Goal: Task Accomplishment & Management: Complete application form

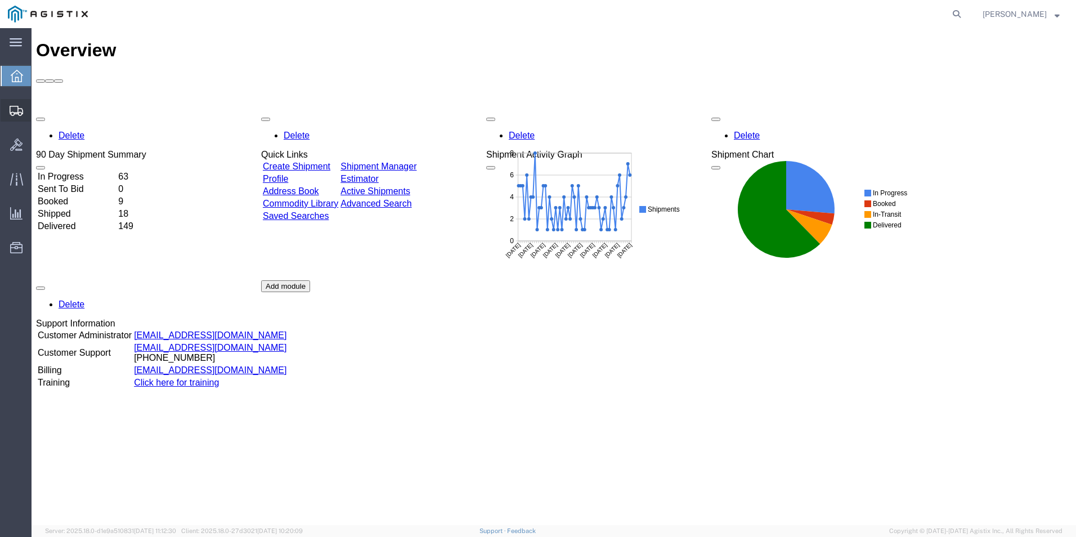
click at [0, 0] on span "Create Shipment" at bounding box center [0, 0] width 0 height 0
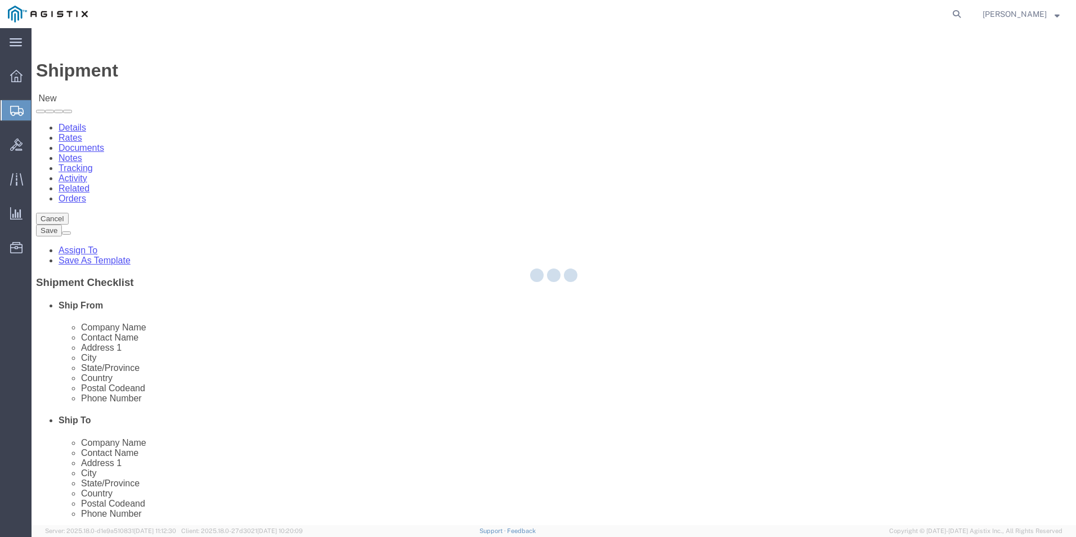
select select
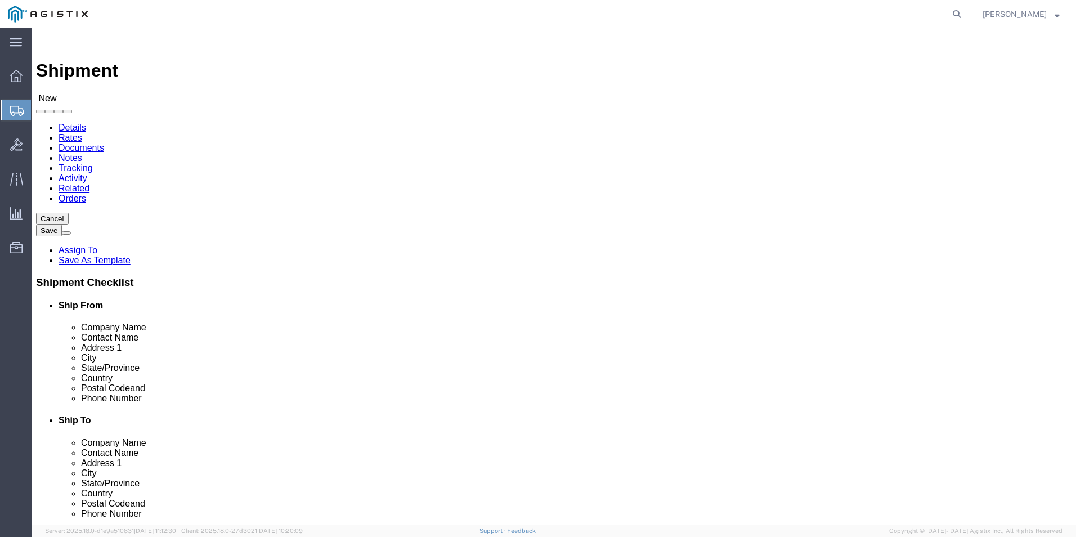
select select "69651"
select select "VA"
click input "text"
type input "[PERSON_NAME]"
type input "[GEOGRAPHIC_DATA]"
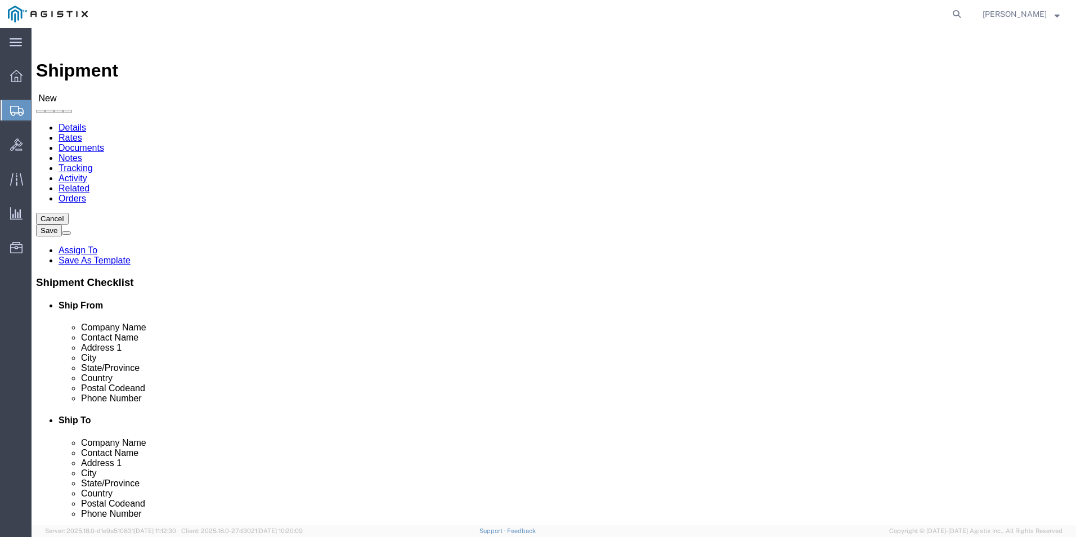
type input "22180"
type input "5713095744"
type input "[EMAIL_ADDRESS][DOMAIN_NAME]"
click input "checkbox"
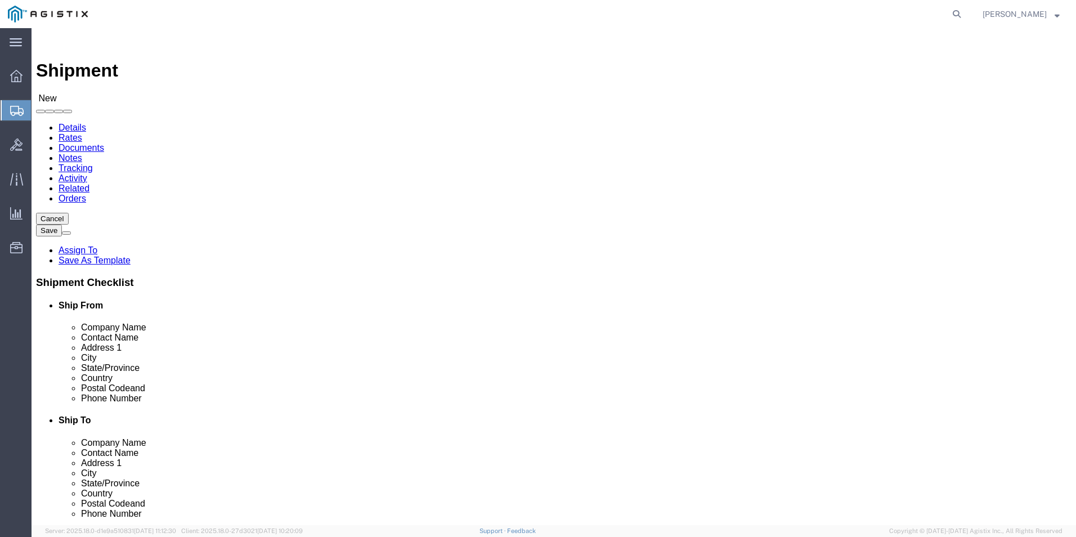
checkbox input "true"
click input "text"
paste input "CISCO SYSTEMS INC,"
type input "CISCO SYSTEMS INC,"
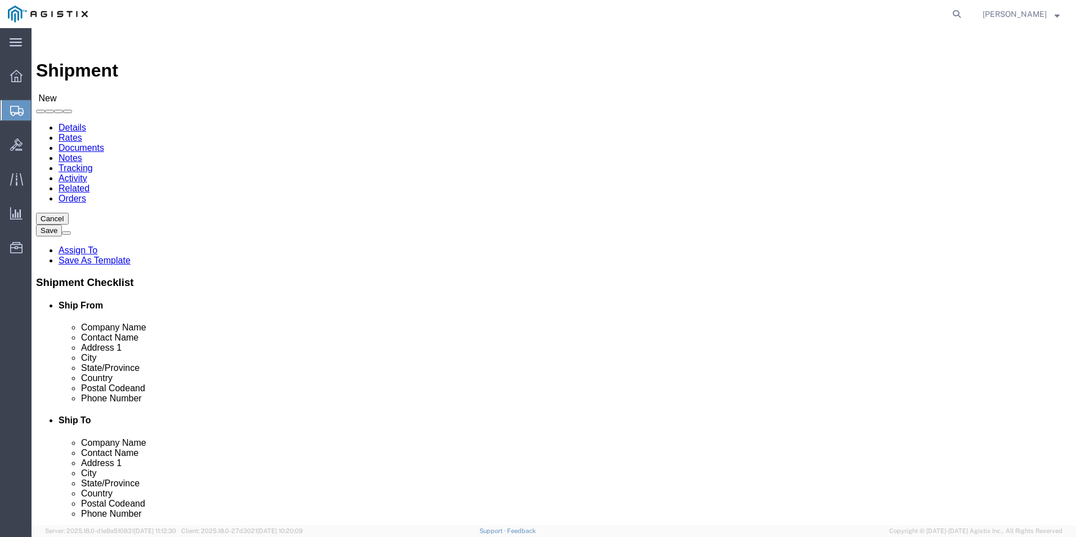
click input "text"
paste input "C/O [PERSON_NAME] - U99"
type input "C/O [PERSON_NAME] - U99"
click input "text"
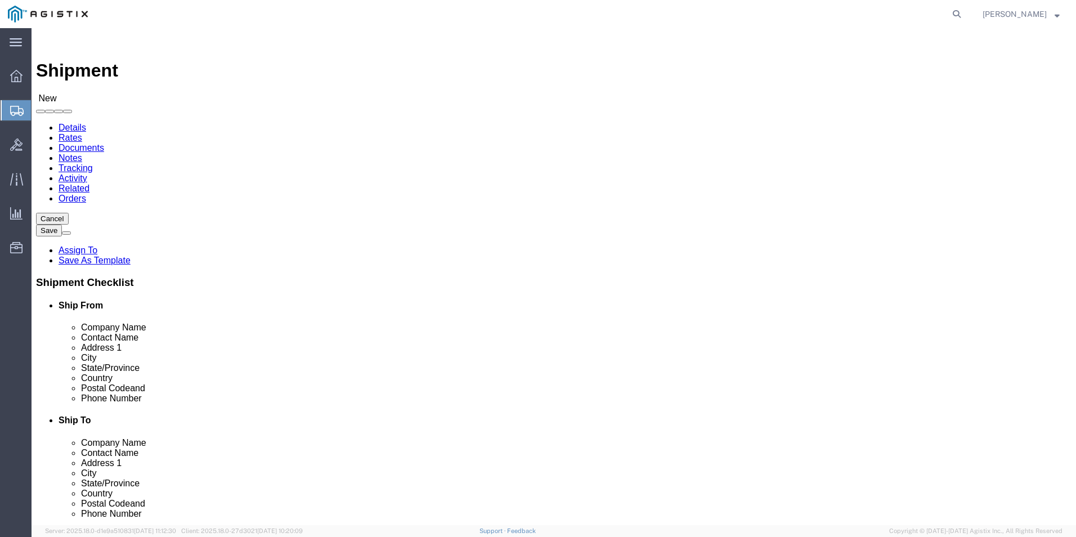
click input "text"
paste input "[STREET_ADDRESS]"
type input "[STREET_ADDRESS]"
click div "Location My Profile Location Master Location [GEOGRAPHIC_DATA] TM [GEOGRAPHIC_D…"
click input "text"
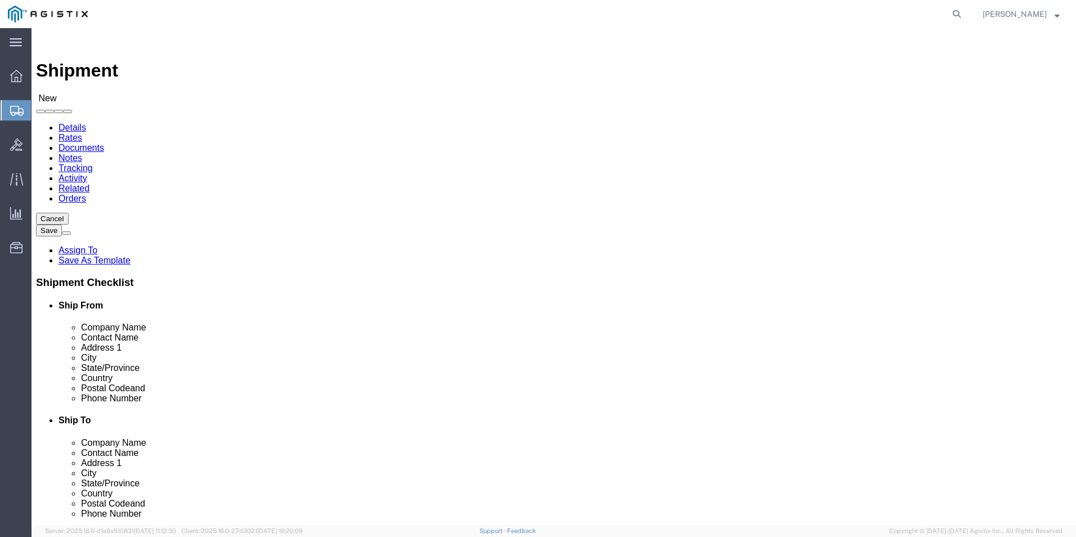
paste input "[GEOGRAPHIC_DATA]"
type input "[GEOGRAPHIC_DATA]"
click input "Postal Code"
type input "77041"
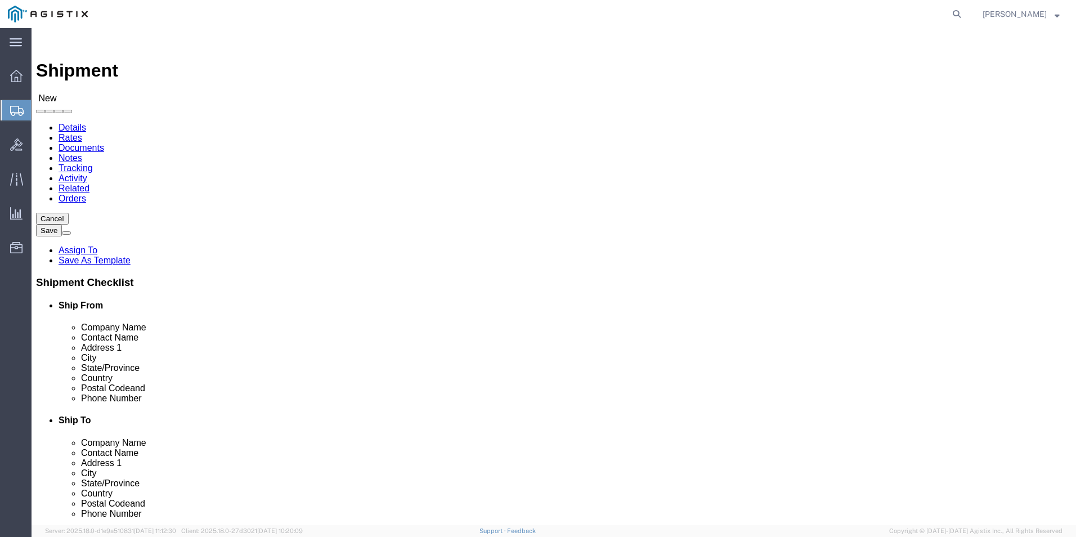
click input "text"
paste input "[PHONE_NUMBER]"
type input "[PHONE_NUMBER]"
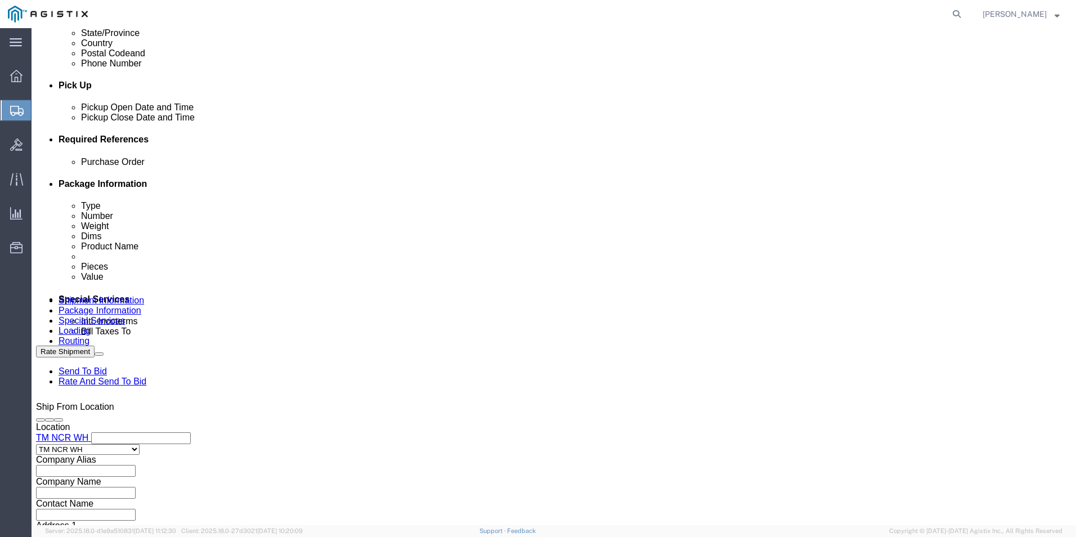
scroll to position [563, 0]
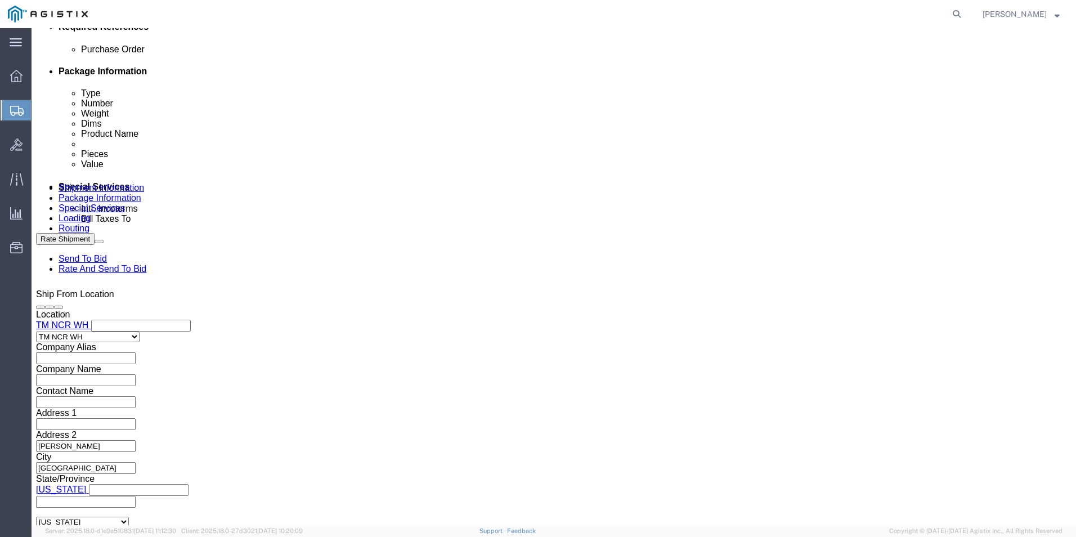
drag, startPoint x: 751, startPoint y: 336, endPoint x: 649, endPoint y: 360, distance: 105.2
click button "Add reference"
click select "Select Account Type Activity ID Airline Appointment Number ASN Batch Request # …"
select select "PURCHORD"
click select "Select Account Type Activity ID Airline Appointment Number ASN Batch Request # …"
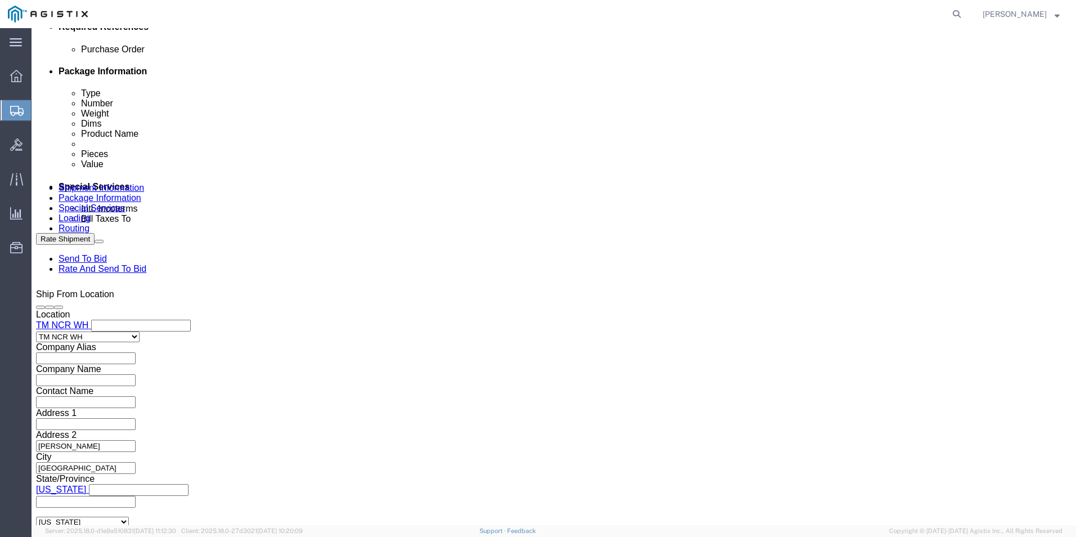
click input "text"
paste input "RMA # 600488737"
type input "RMA # 600488737"
click input "text"
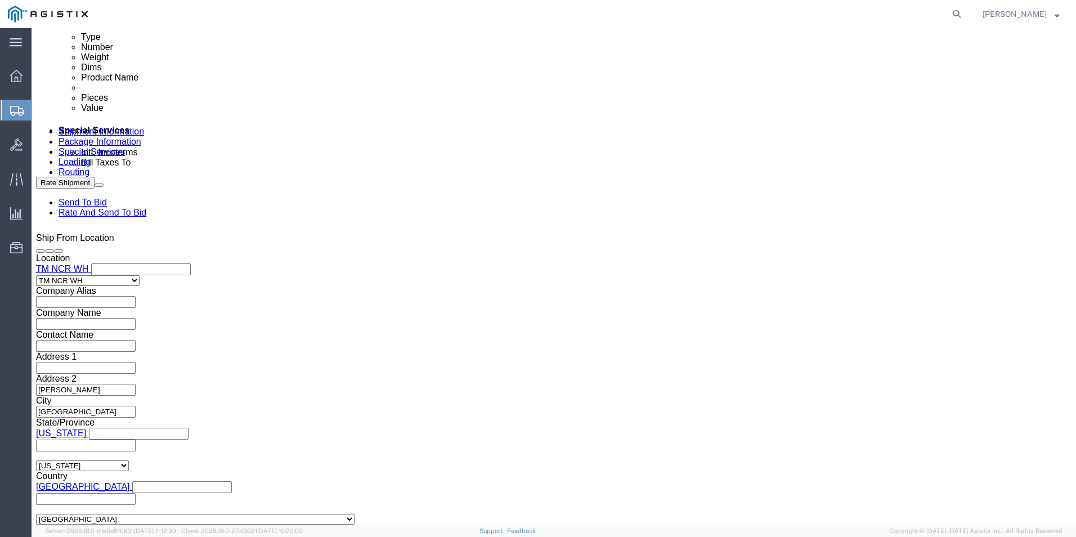
type input "GDIT-73796"
click icon
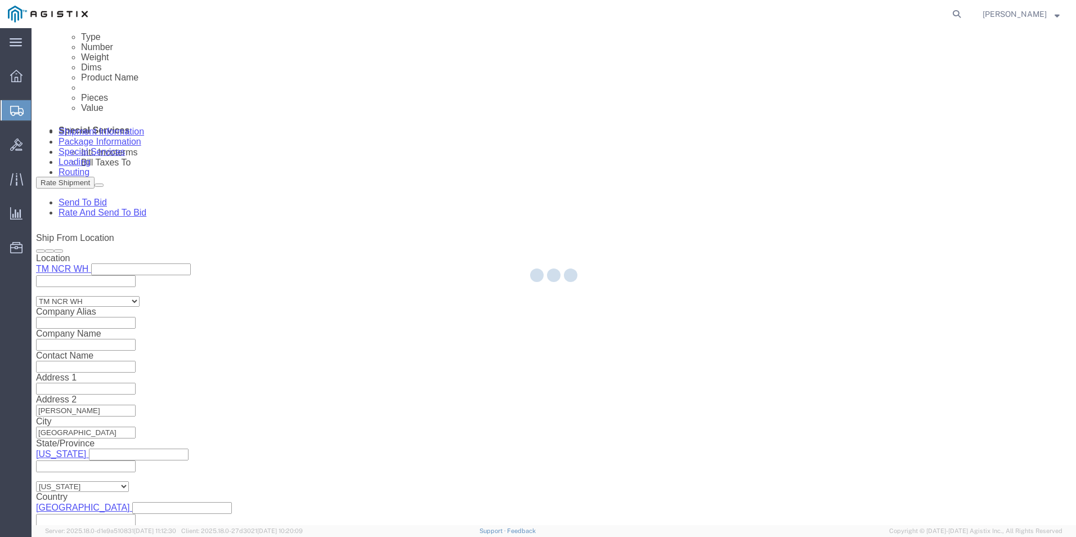
select select "69651"
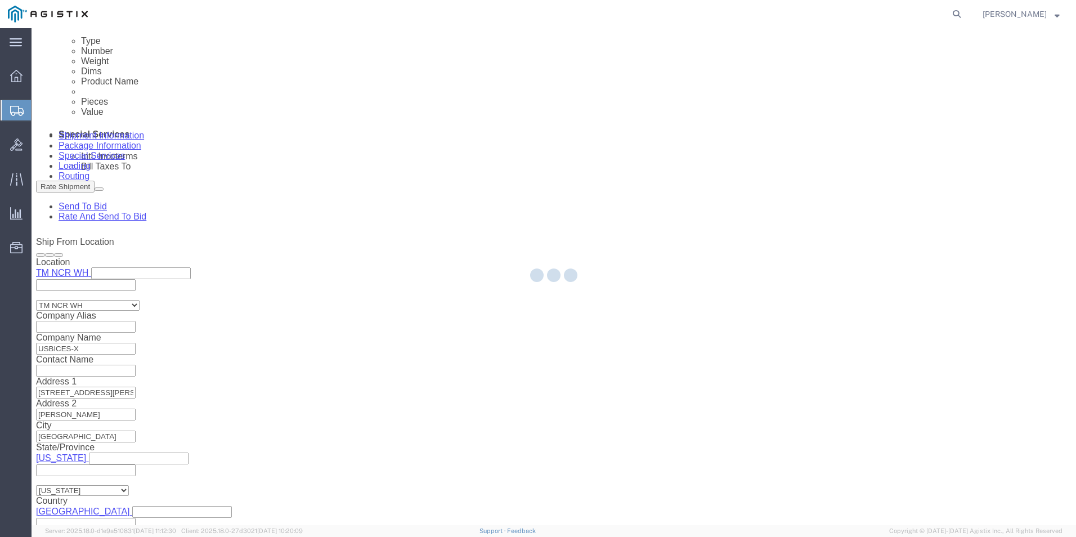
select select "CBOX"
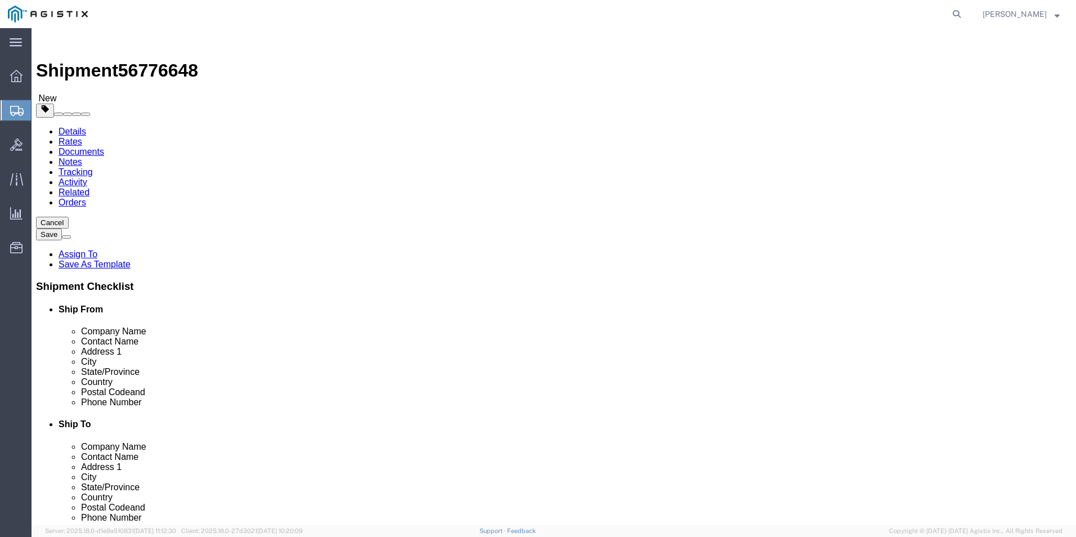
click link "Add Package"
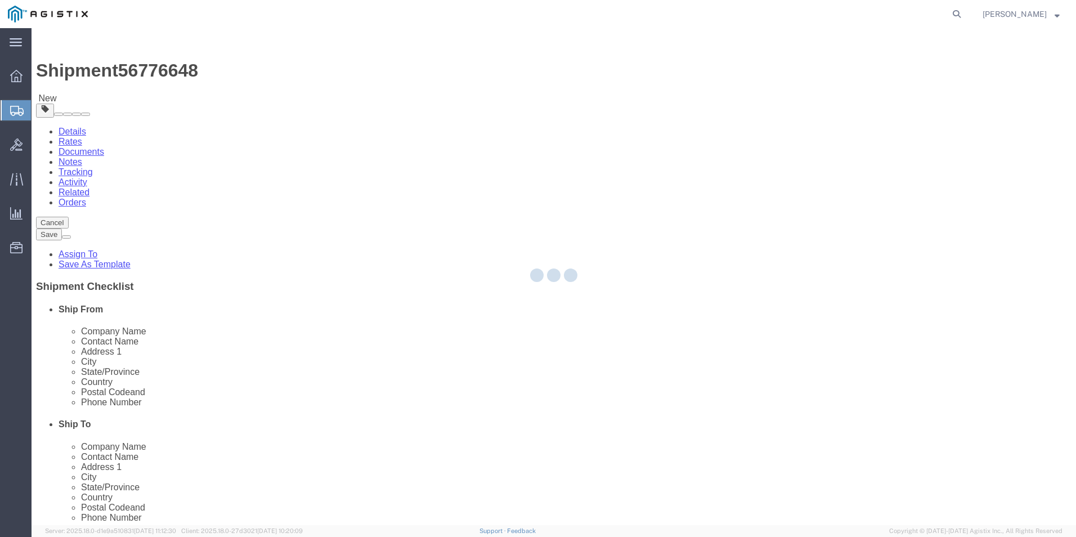
select select "CBOX"
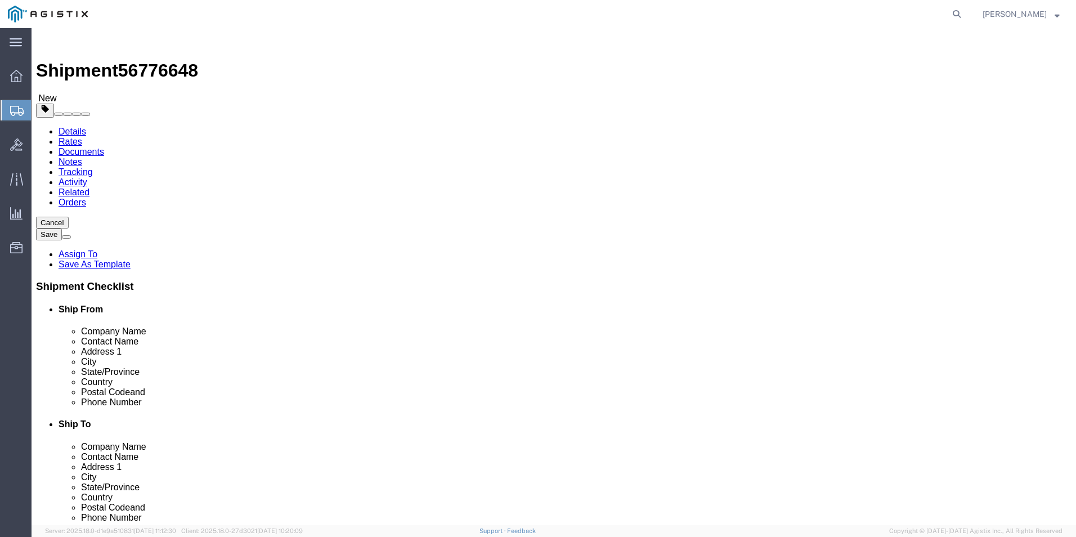
click link "Add Package"
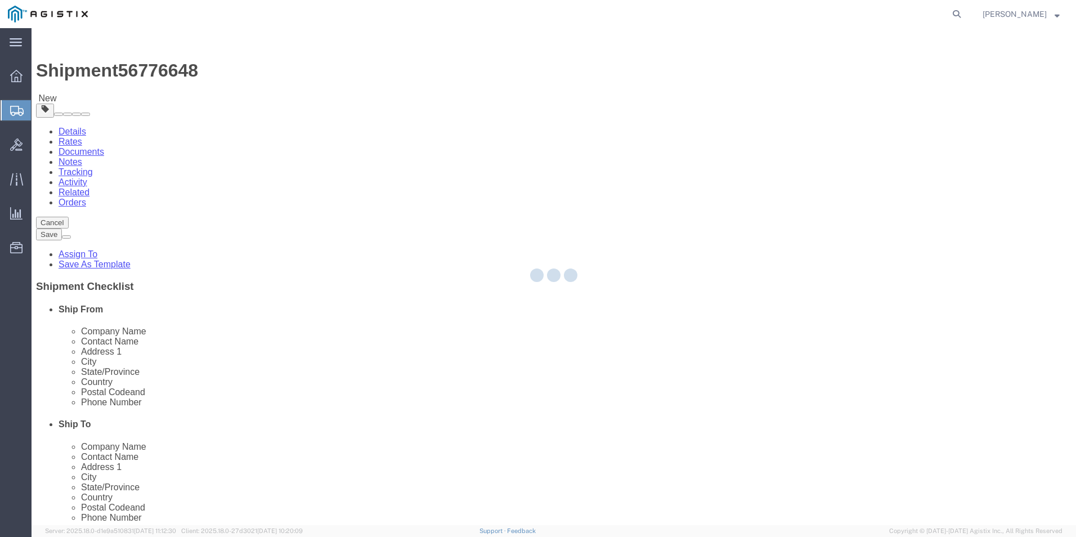
select select "CBOX"
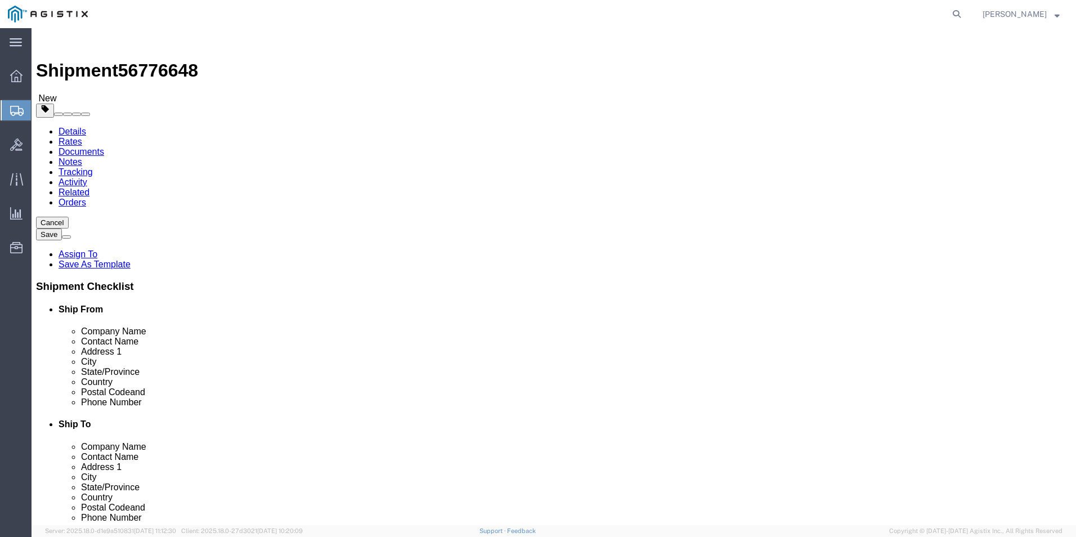
click link "Add Content"
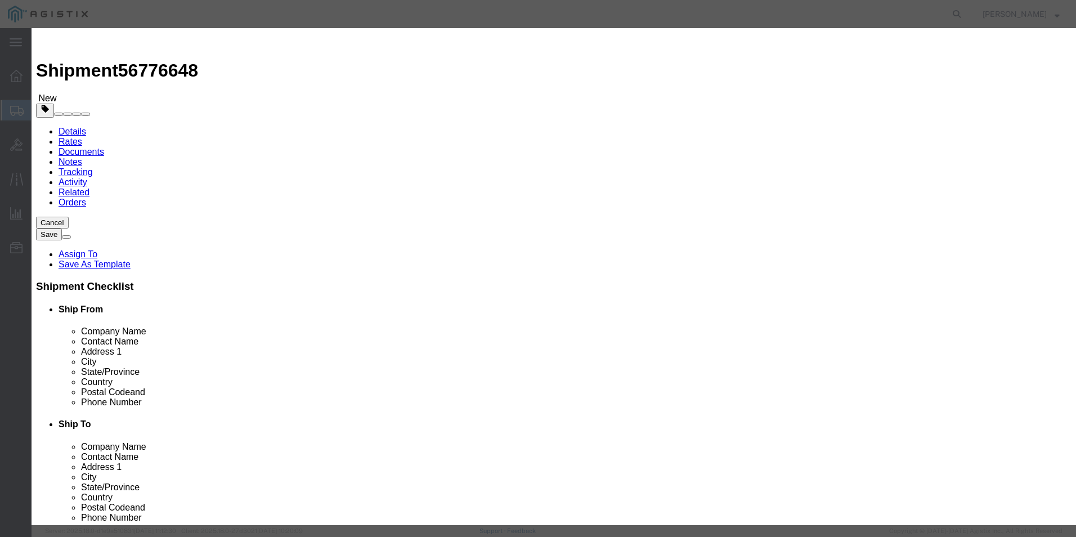
click input "text"
type input "8851"
click td "Model: CP- 8851 NR-K9++="
type input "1"
select select "USD"
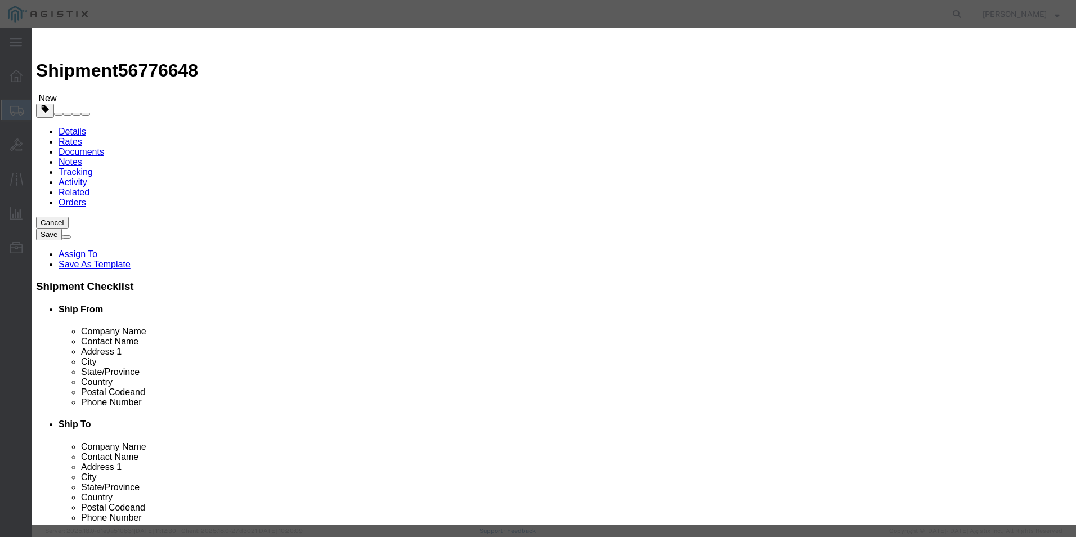
select select "92.5"
type textarea "Asset Tag:"
select select "US"
type input "Cisco 8851 Phone"
type input "CP-8851NR-K9++="
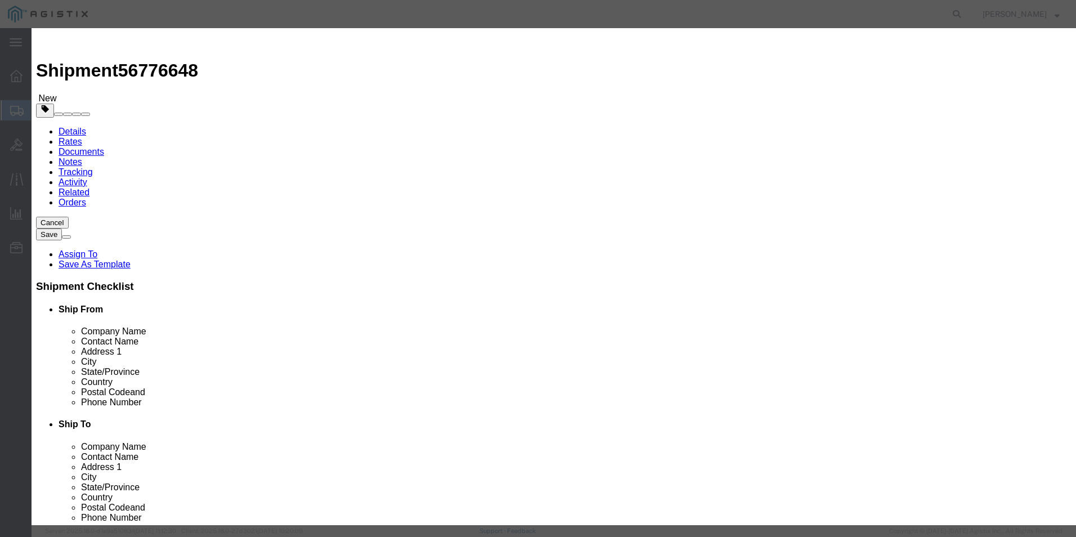
type input "CP-8851NR-K9++="
type textarea "Cisco 8851 IP Phone"
type input "Cisco 8851 Phone"
click input "text"
type input "413.86"
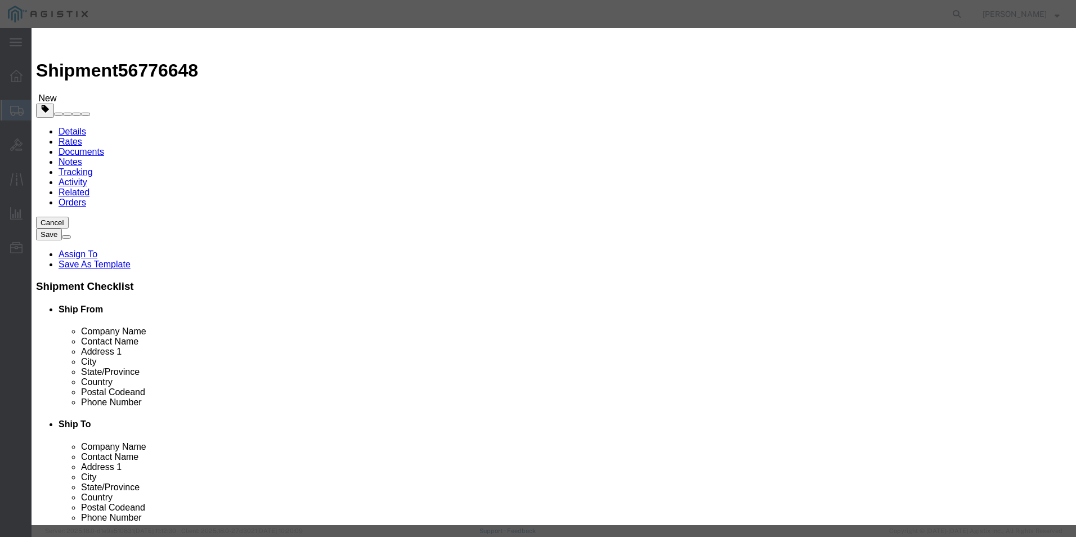
click button "Save & Close"
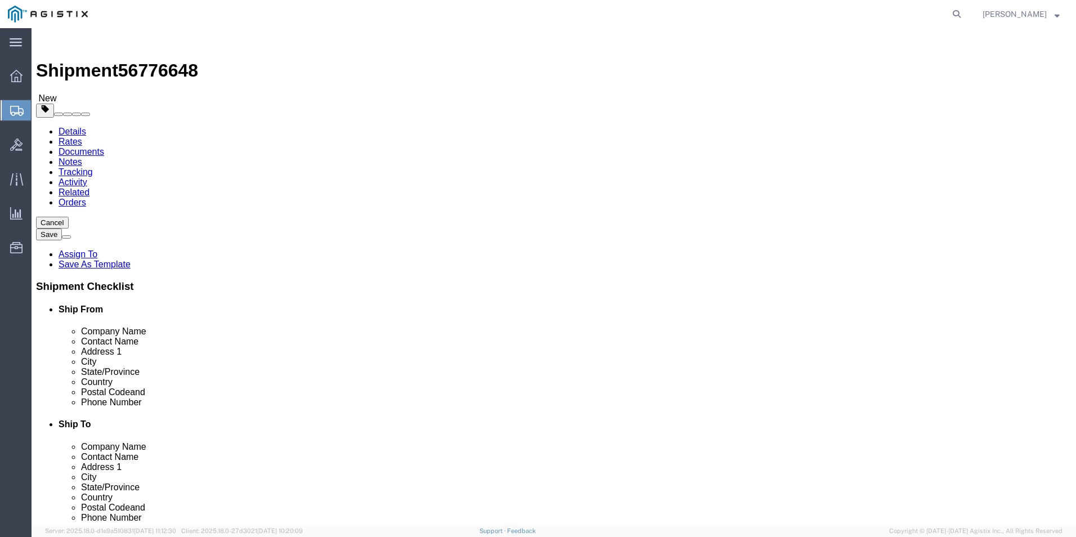
click span "button"
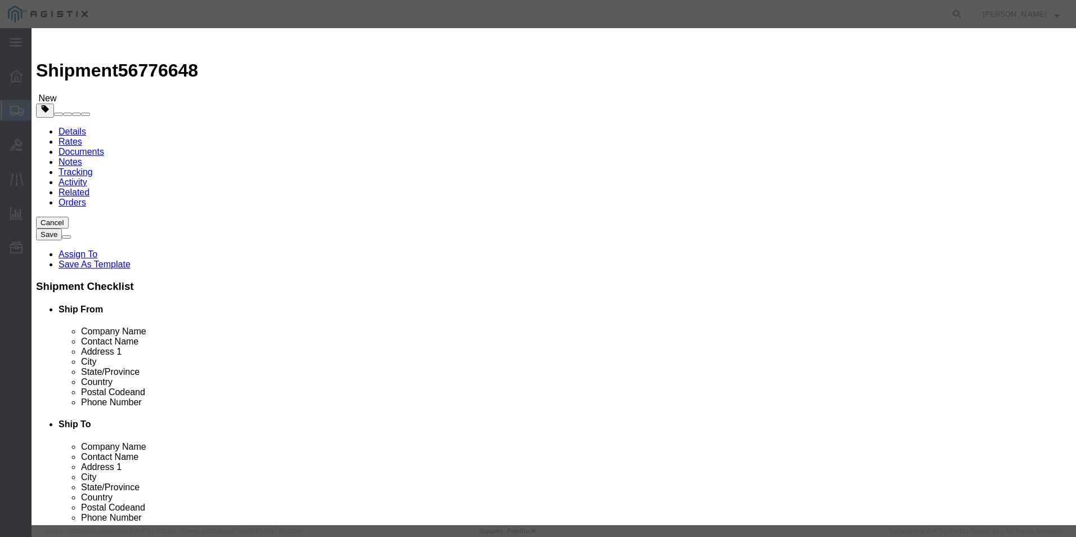
click button "Yes"
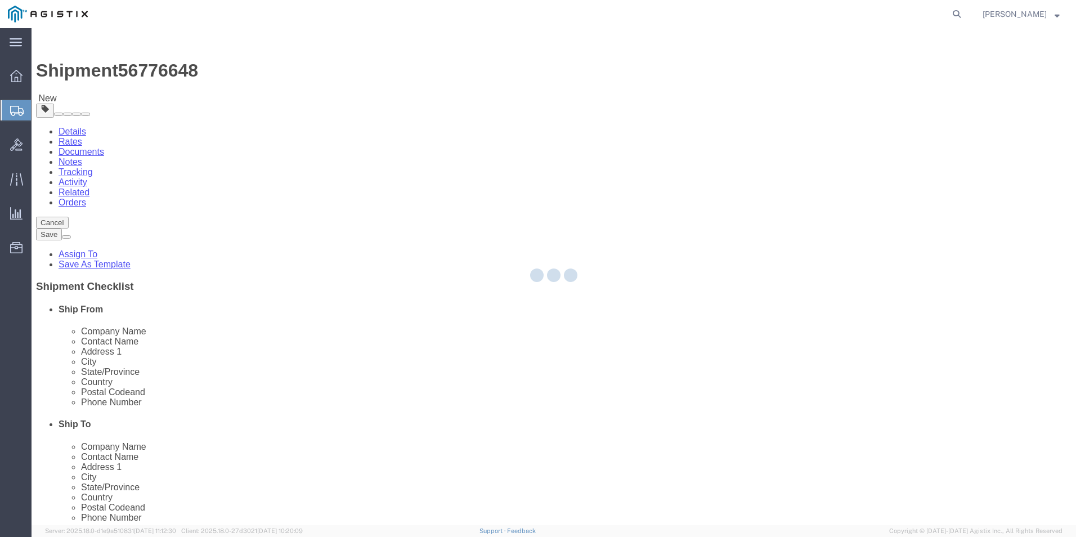
select select "CBOX"
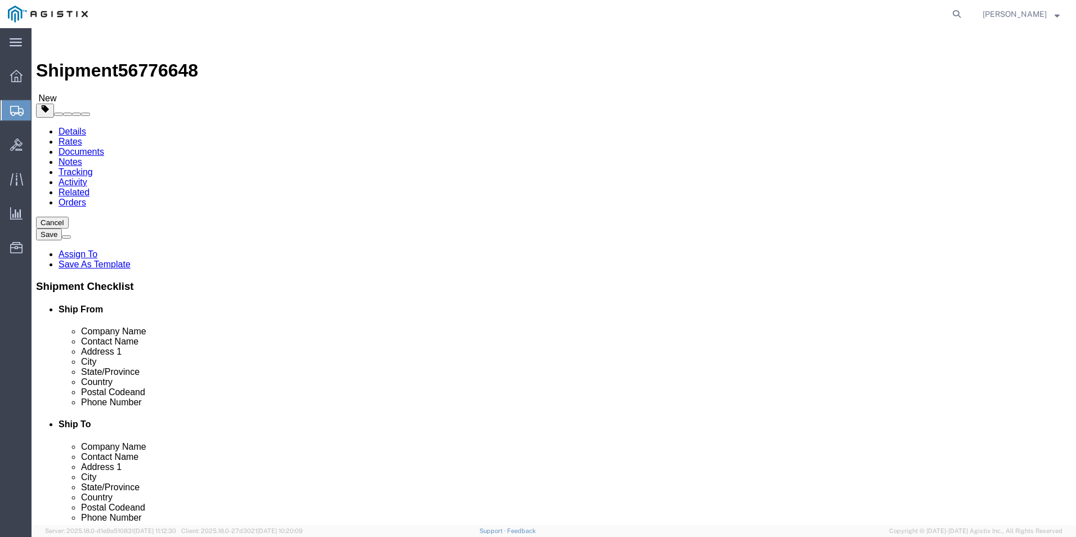
click span "button"
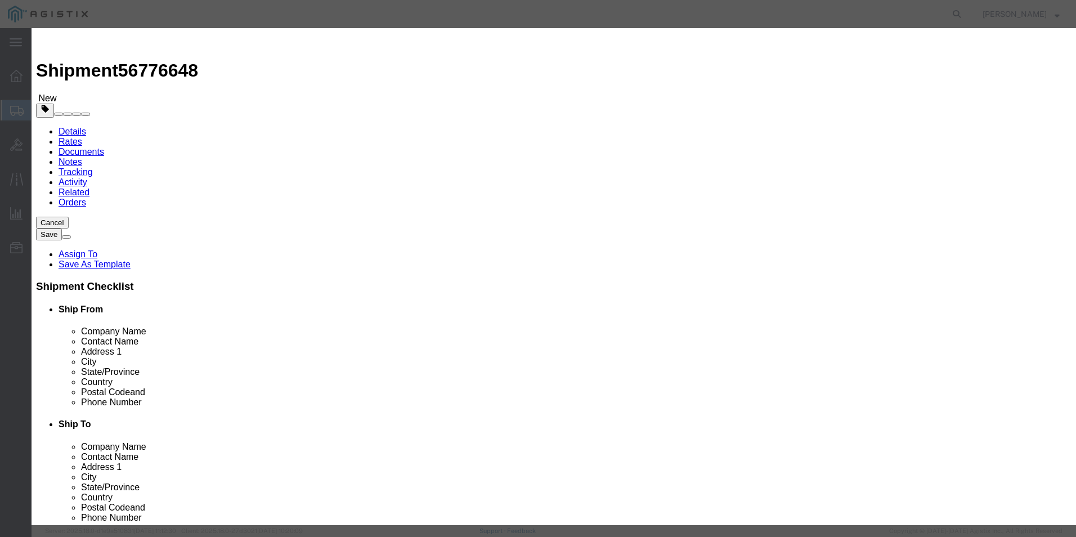
click button "Yes"
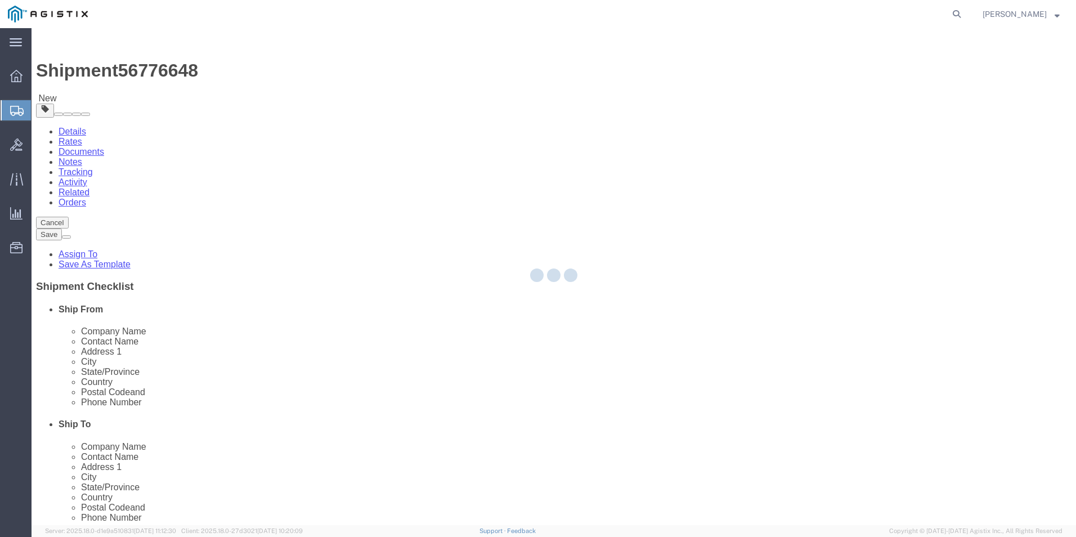
select select "CBOX"
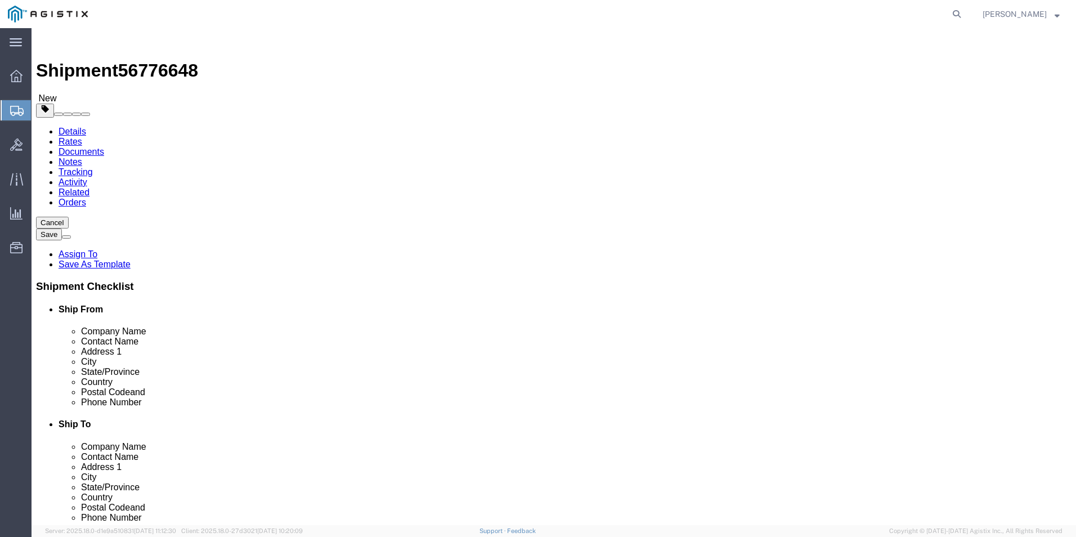
click link "Clone this content"
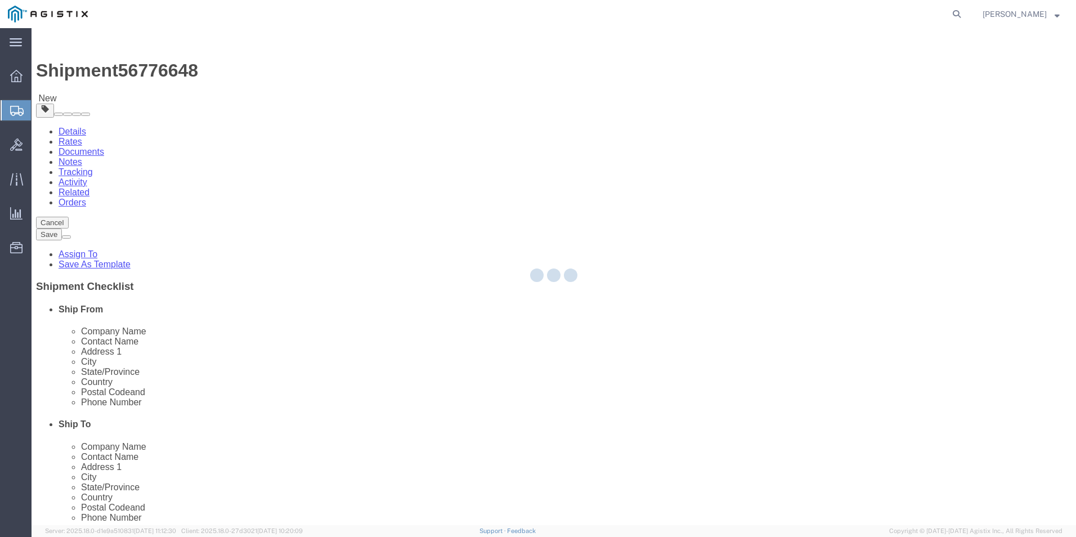
select select "CBOX"
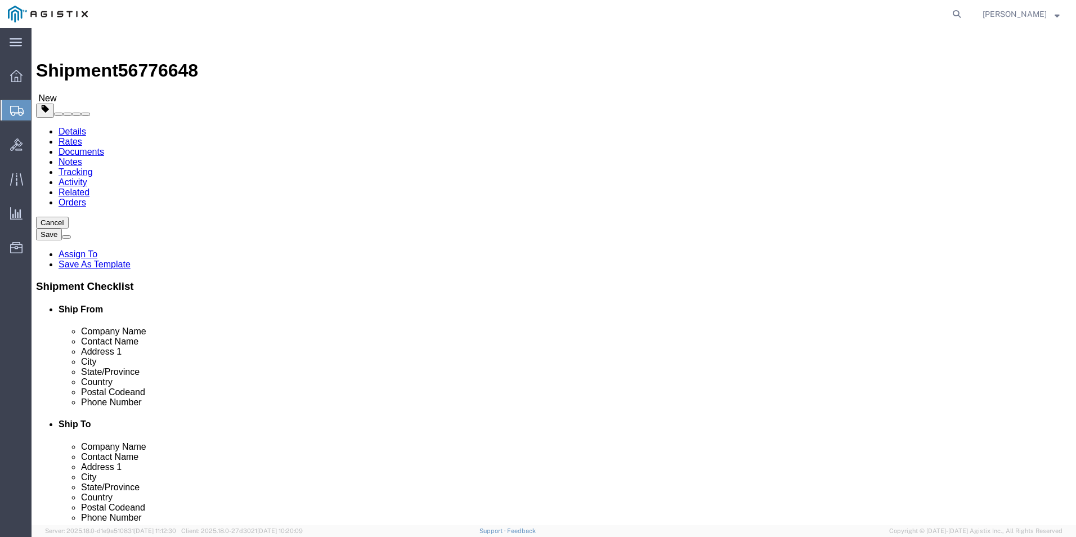
click link "Clone this content"
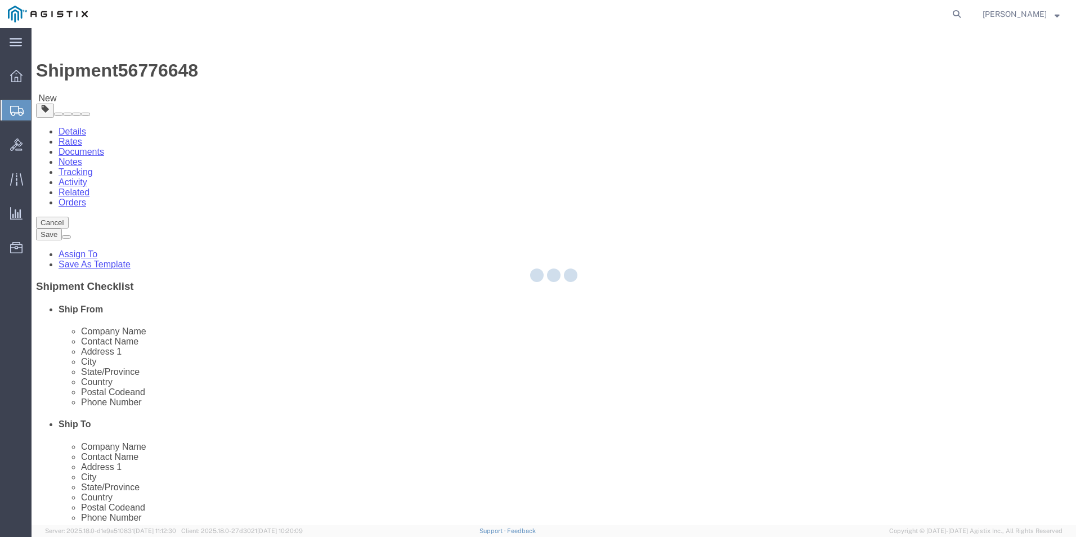
select select "CBOX"
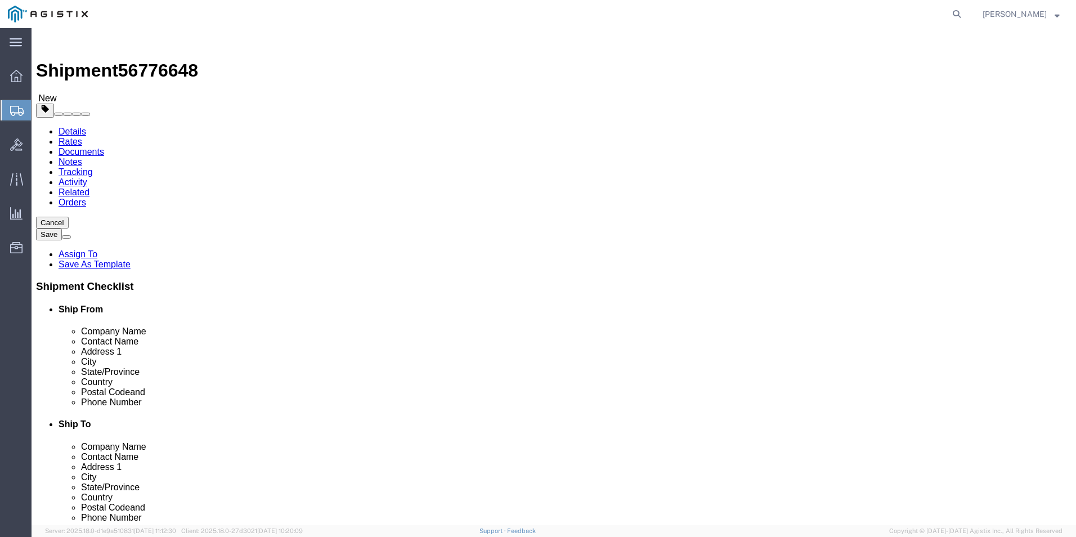
click link "Clone this content"
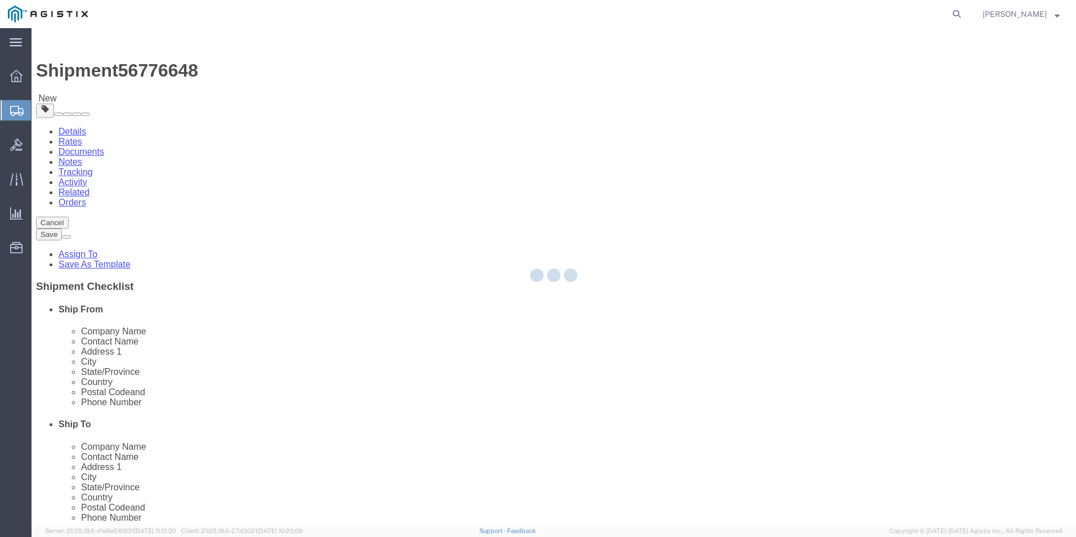
select select "CBOX"
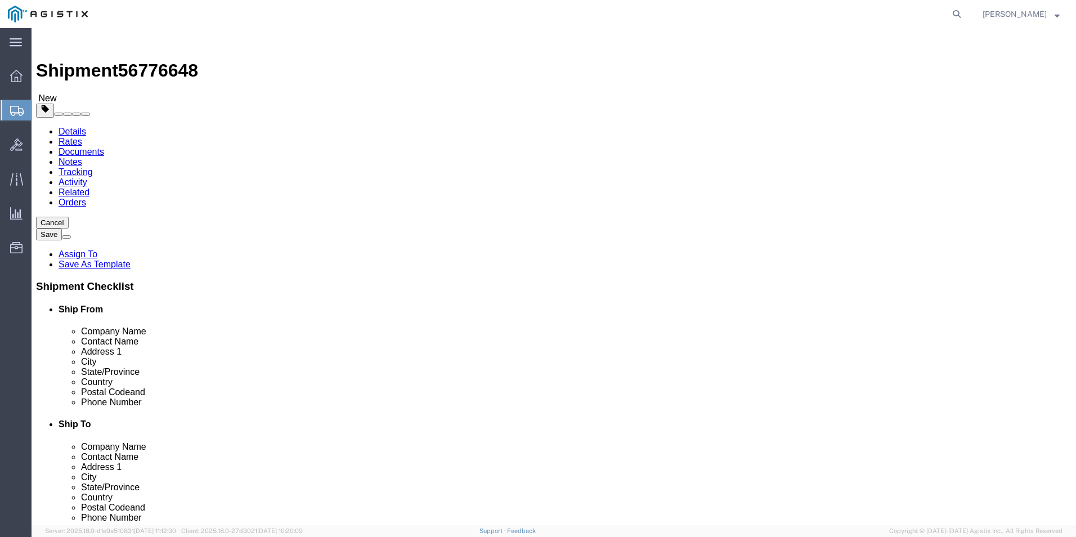
click link "Clone this content"
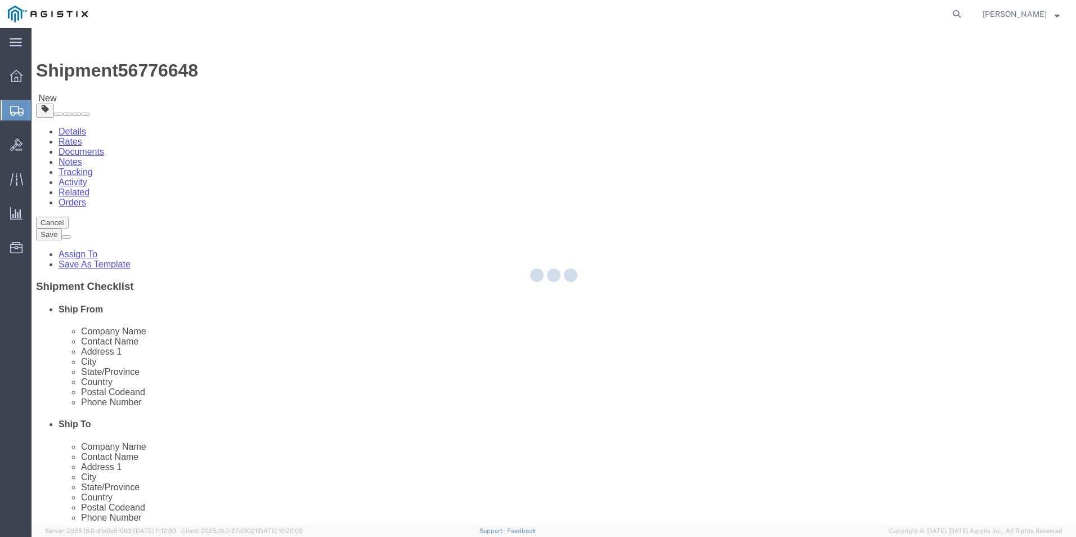
select select "CBOX"
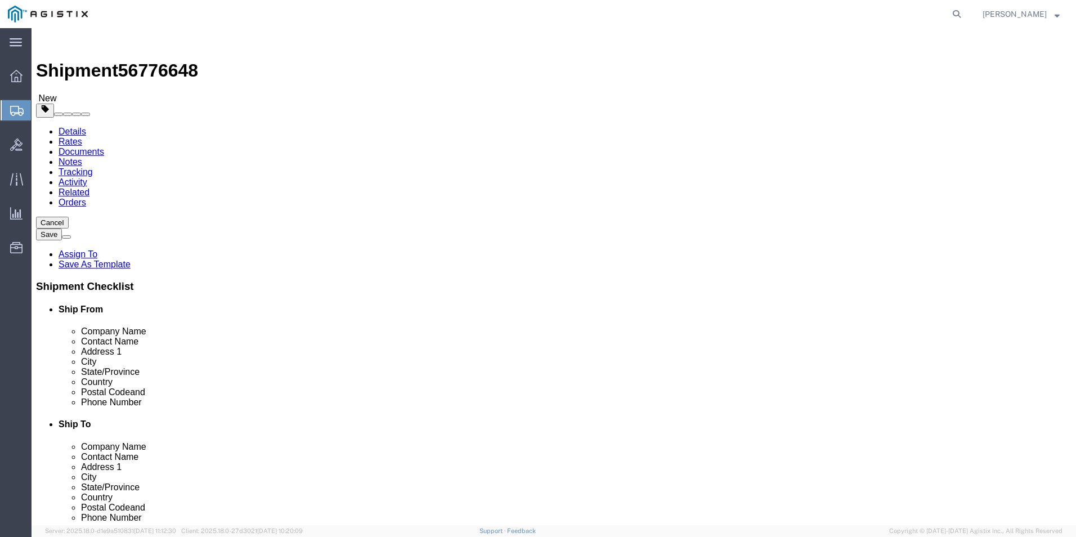
click link "Clone this content"
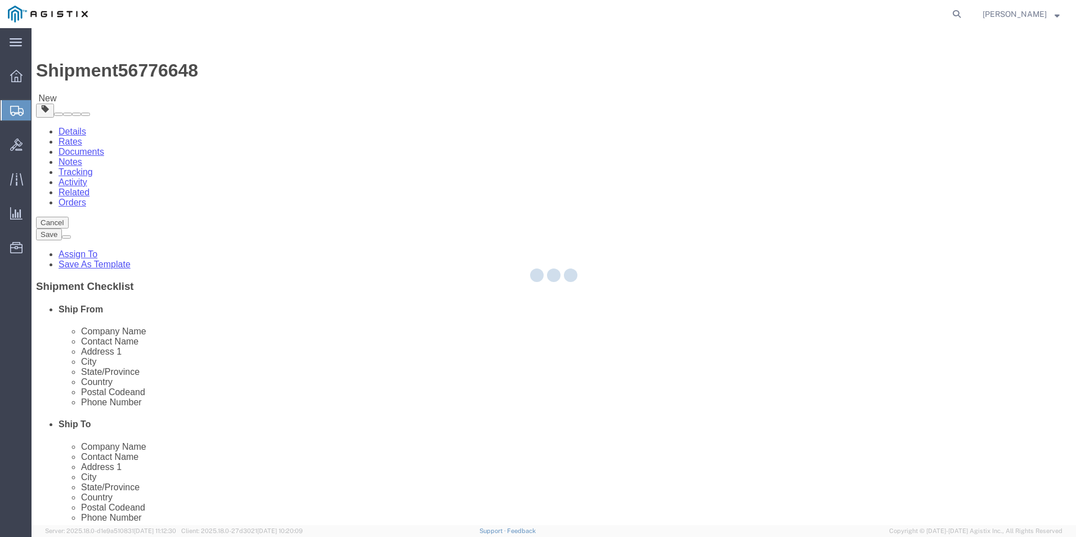
select select "CBOX"
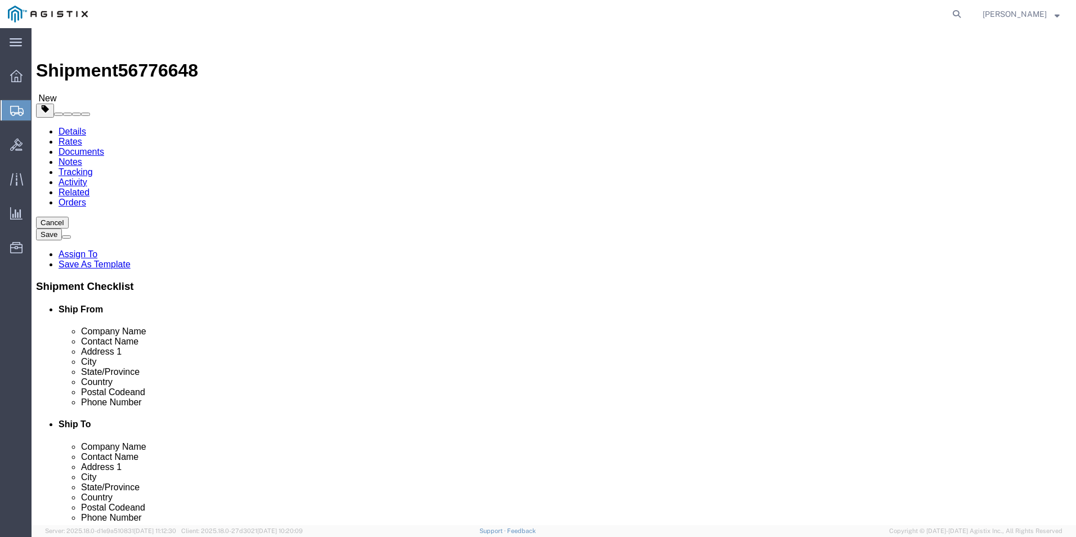
click link "Clone this content"
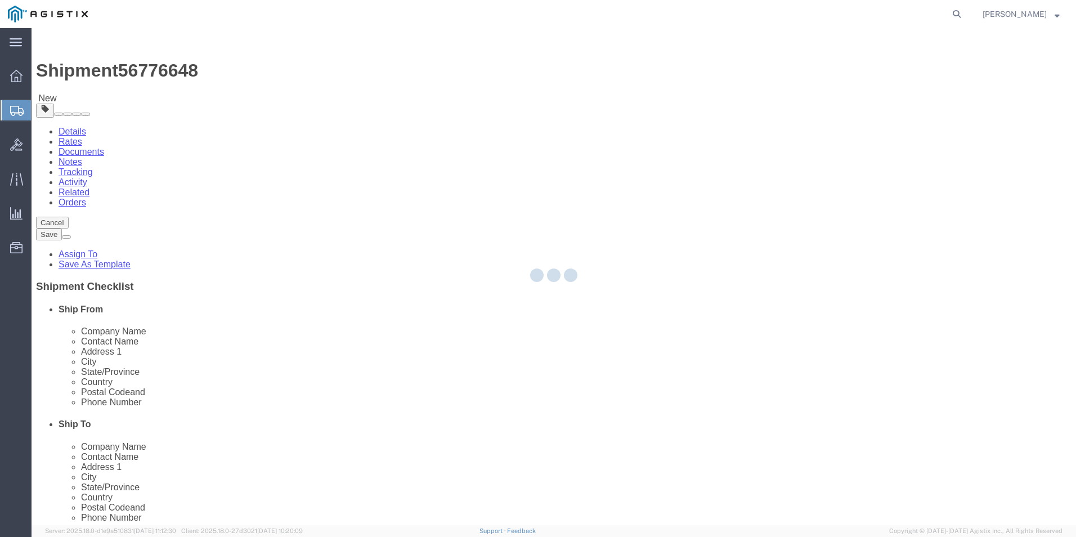
select select "CBOX"
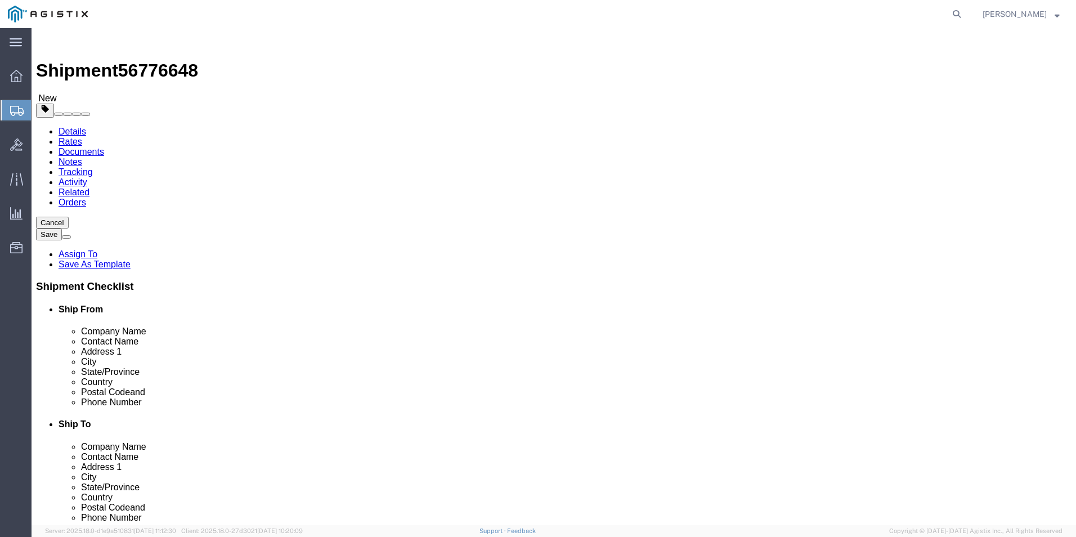
click input "text"
type input "19"
type input "14"
type input "11"
type input "25"
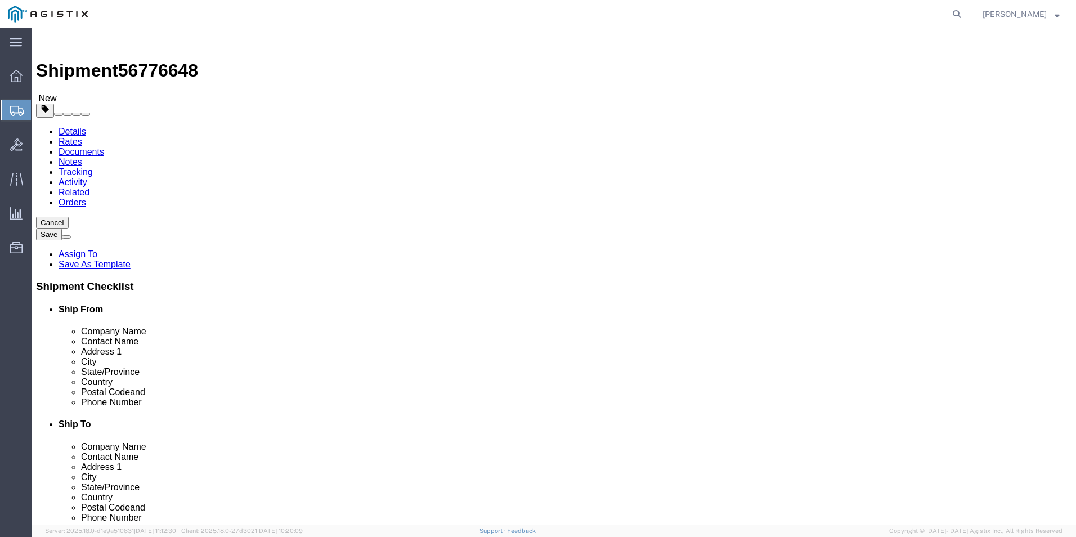
click div "1 x Cardboard Box(es) Package Type Select Bale(s) Basket(s) Bolt(s) Bottle(s) B…"
click icon
click span "button"
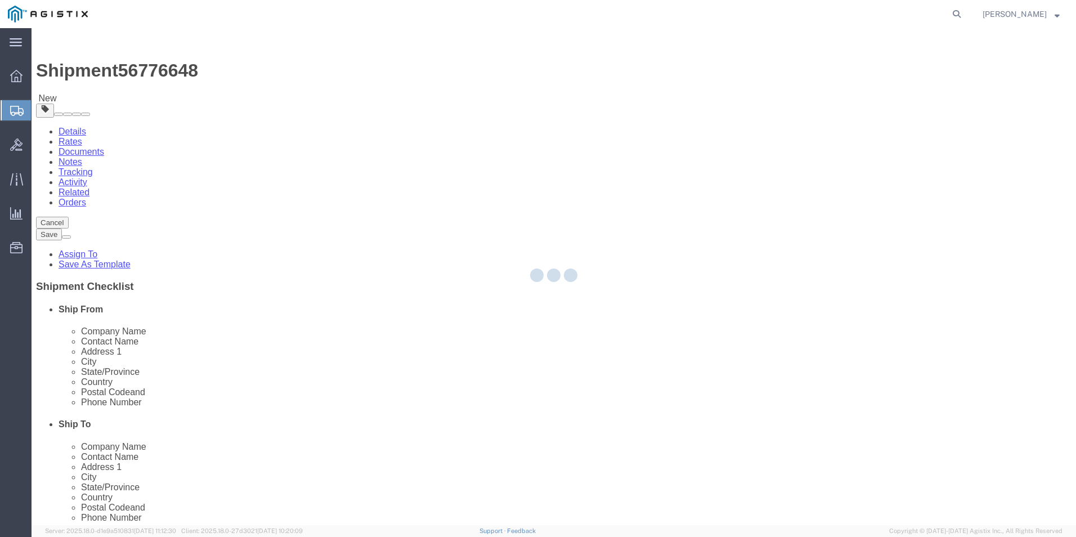
select select "CBOX"
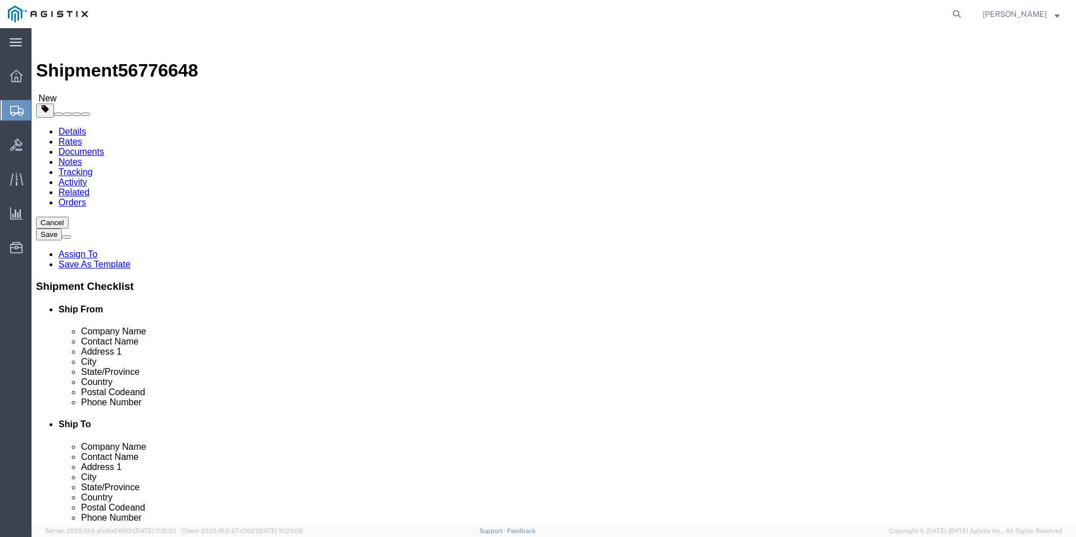
click span "button"
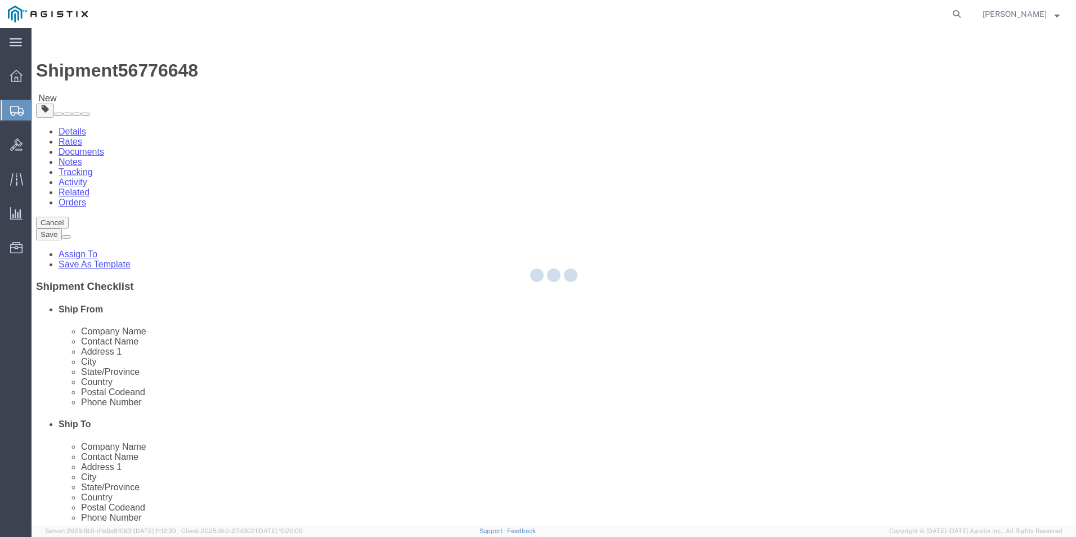
select select "CBOX"
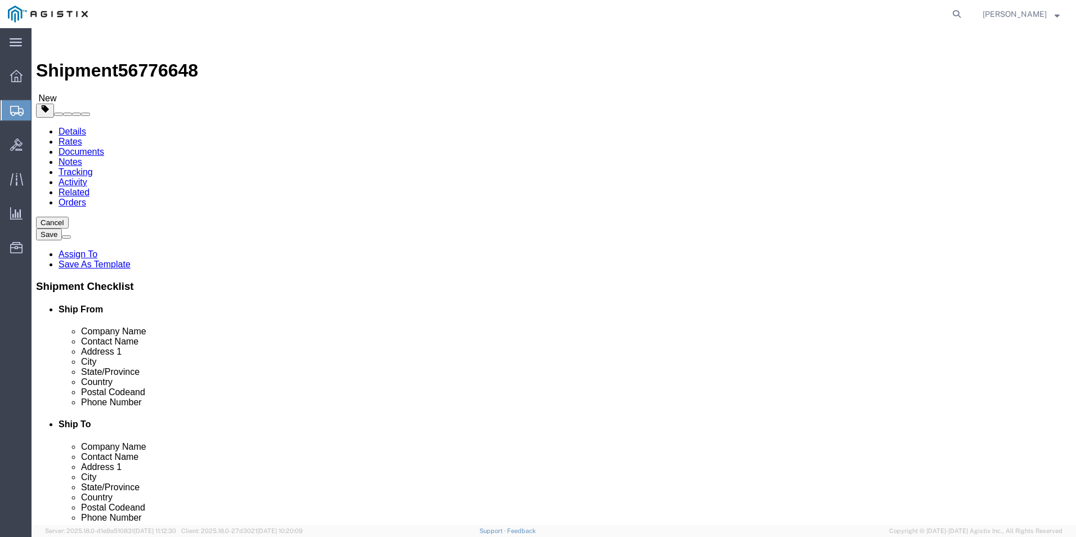
click icon
click input "C/O [PERSON_NAME] - U99"
type input "[PERSON_NAME] - U99"
click input "text"
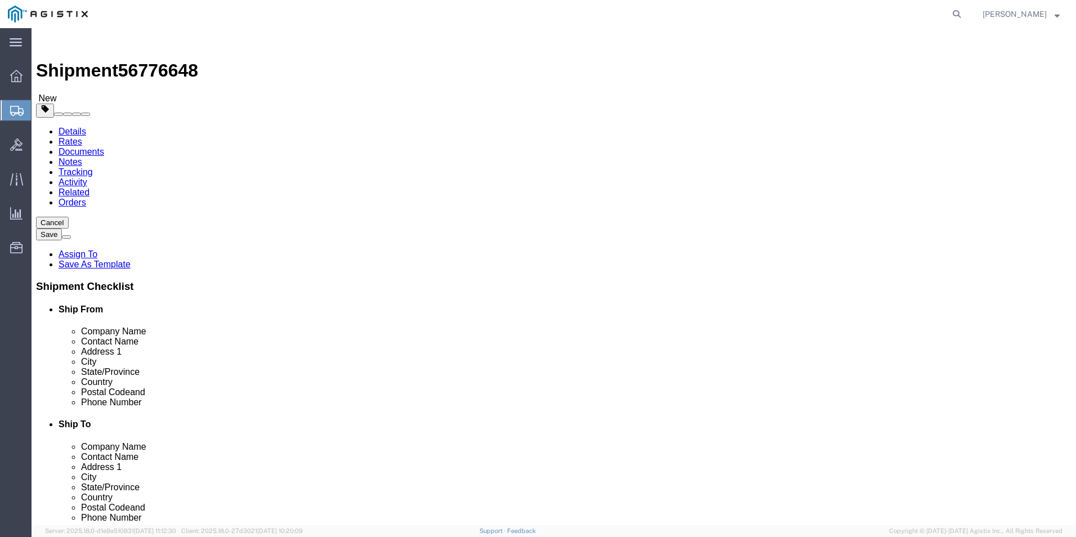
type input "[PERSON_NAME]"
click icon
click div "Pieces: 1.00 Each Total value: 413.86 USD"
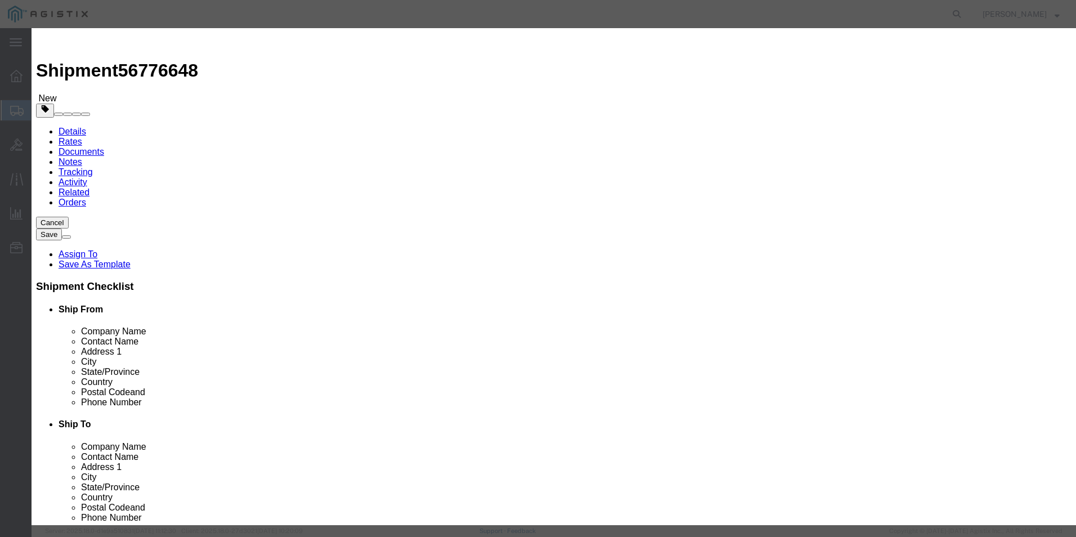
click textarea "Asset Tag:"
paste textarea "146428"
type textarea "Asset Tag:146428"
click input "text"
paste input "FJC292017KU"
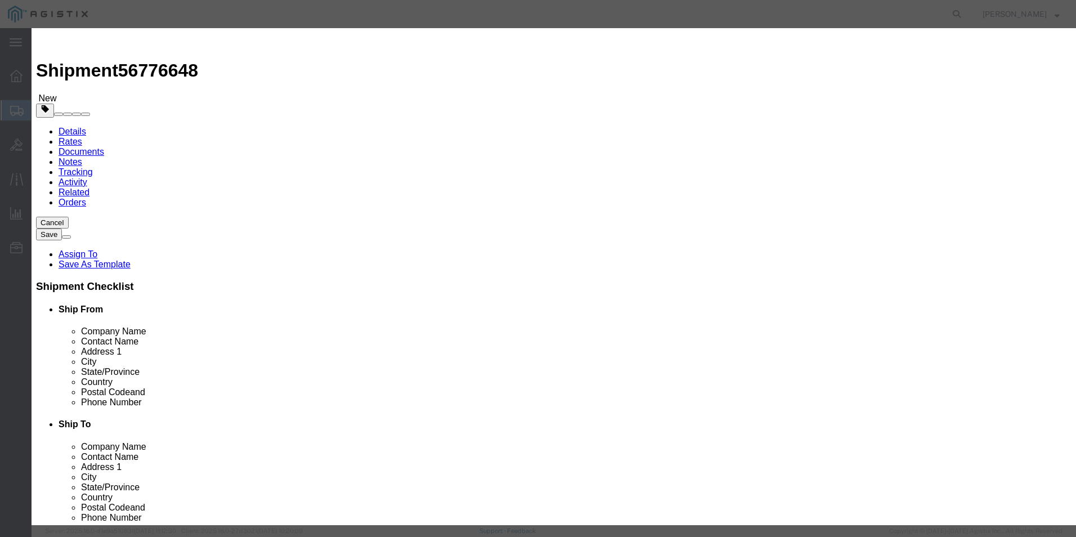
type input "FJC292017KU"
click button
click input "text"
paste input "FJC292017HW"
type input "FJC292017HW"
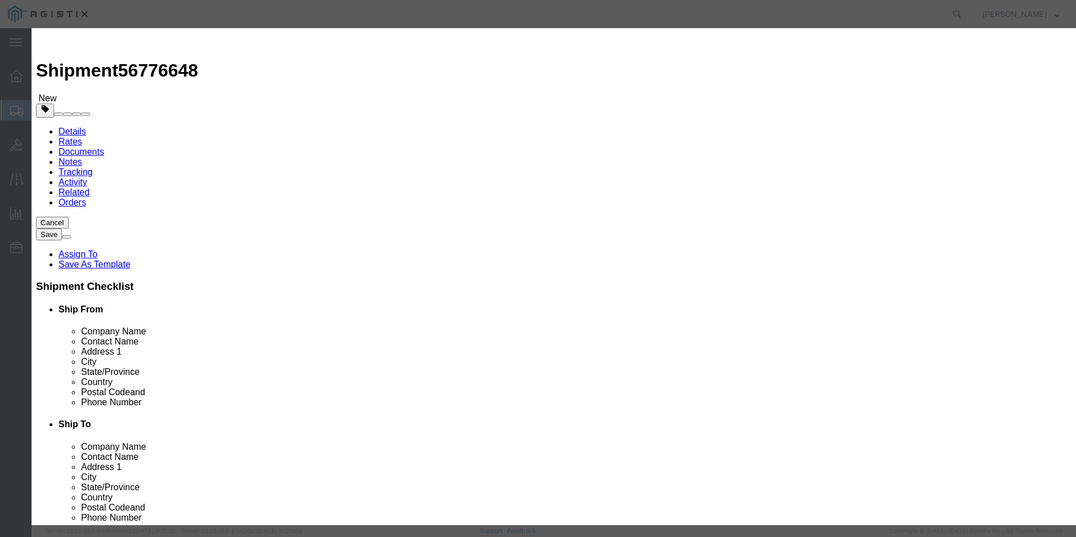
click textarea "Asset Tag:"
paste textarea "146429"
type textarea "Asset Tag:146429"
click button
drag, startPoint x: 451, startPoint y: 304, endPoint x: 420, endPoint y: 276, distance: 42.2
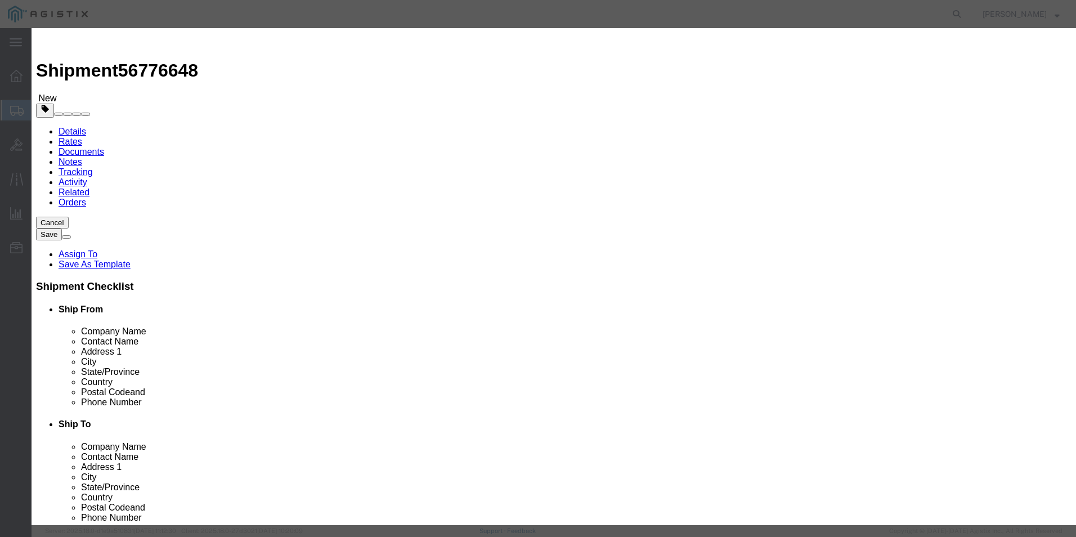
click textarea "Asset Tag:"
paste textarea "146430"
type textarea "Asset Tag:146430"
click input "text"
paste input "FJC292017J3"
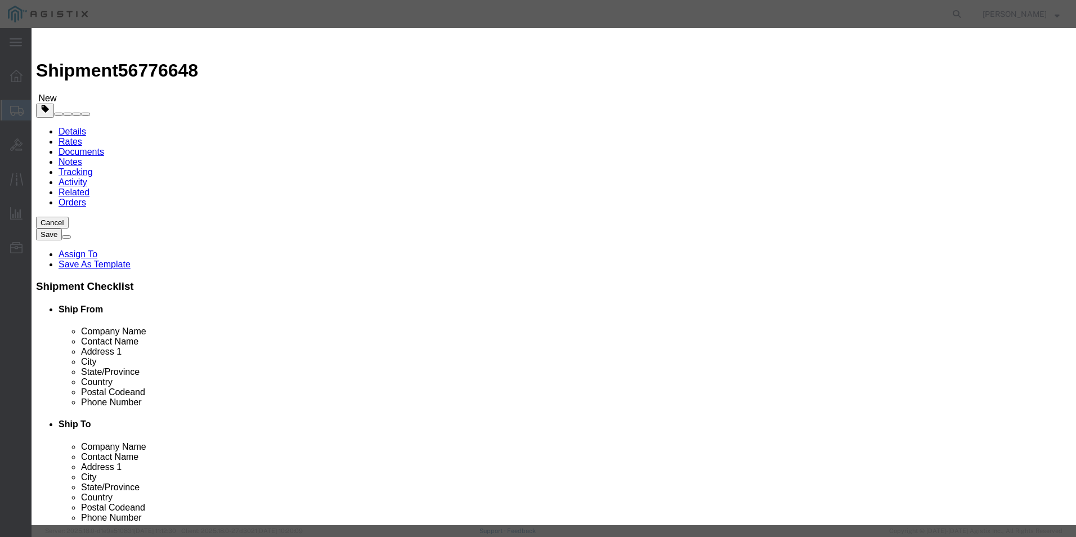
type input "FJC292017J3"
click button
click input "text"
paste input "FJC292017KL"
type input "FJC292017KL"
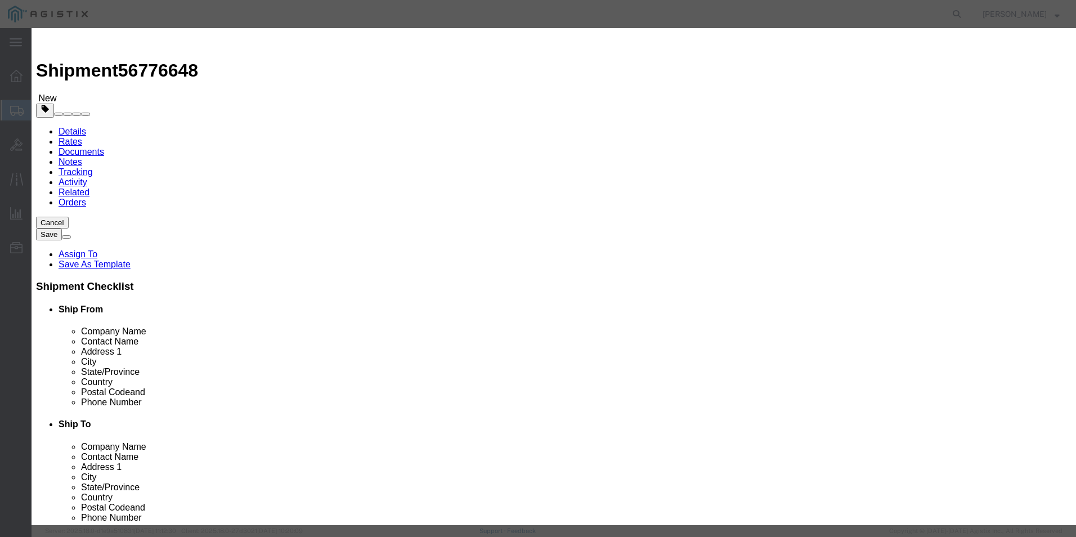
click textarea "Asset Tag:"
paste textarea "146431"
type textarea "Asset Tag:146431"
click button
click textarea "Asset Tag:"
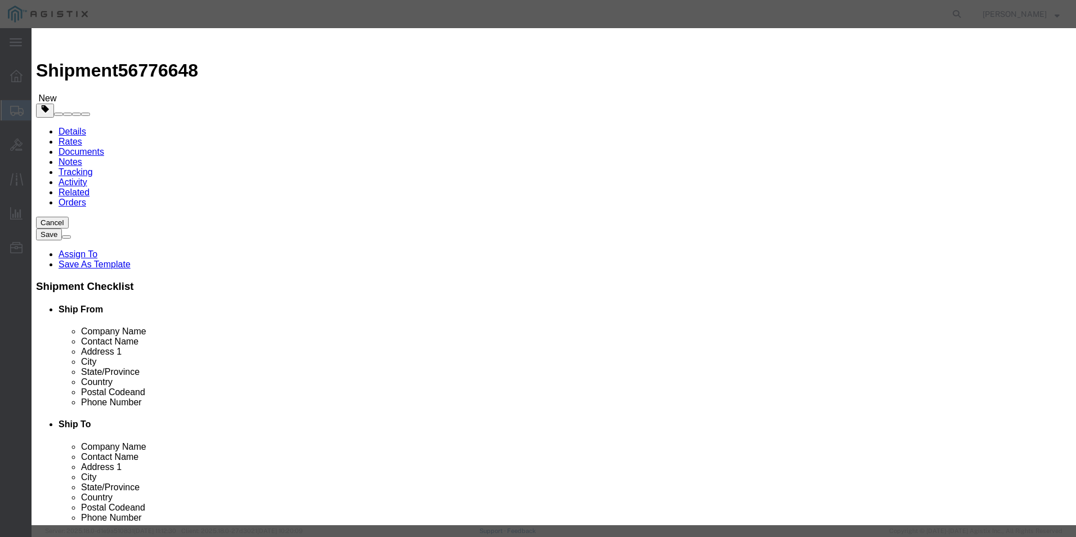
paste textarea "146432"
type textarea "Asset Tag:146432"
click input "text"
paste input "FJC292017KH"
type input "FJC292017KH"
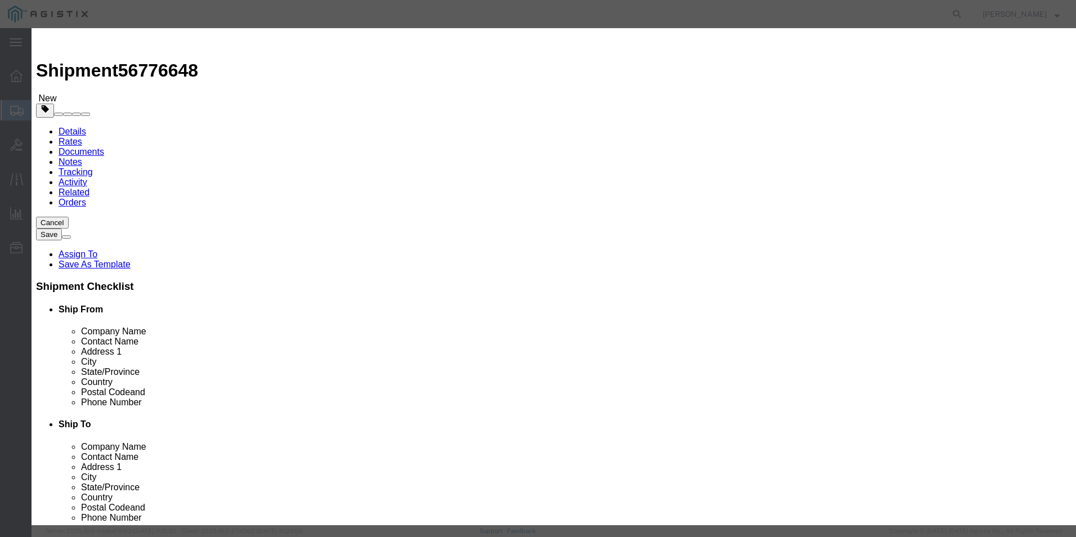
click button
click input "text"
paste input "FJC292017GC"
type input "FJC292017GC"
click textarea "Asset Tag:"
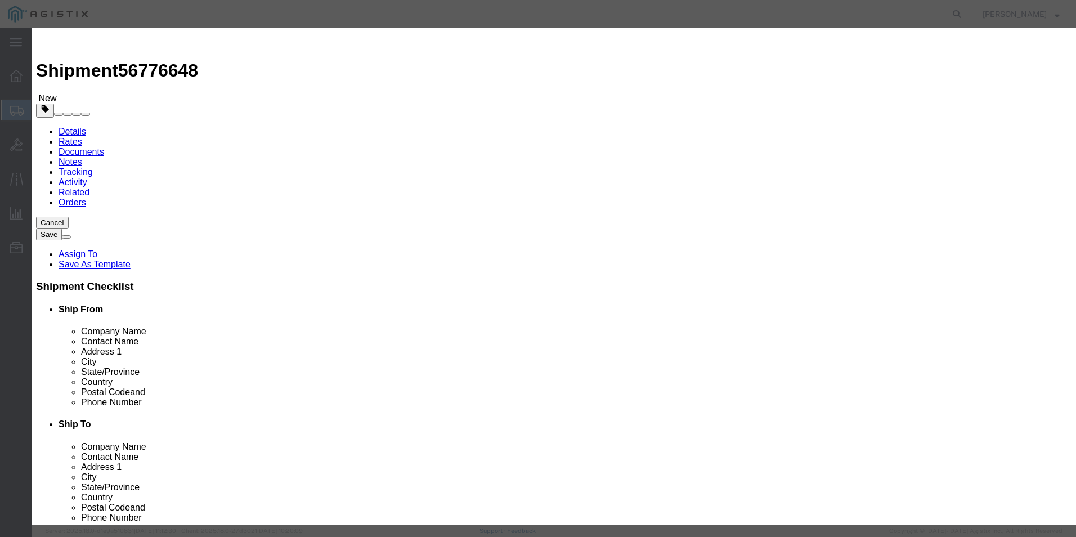
paste textarea "146433"
type textarea "Asset Tag:146433"
click button
click textarea "Asset Tag:"
paste textarea "146434"
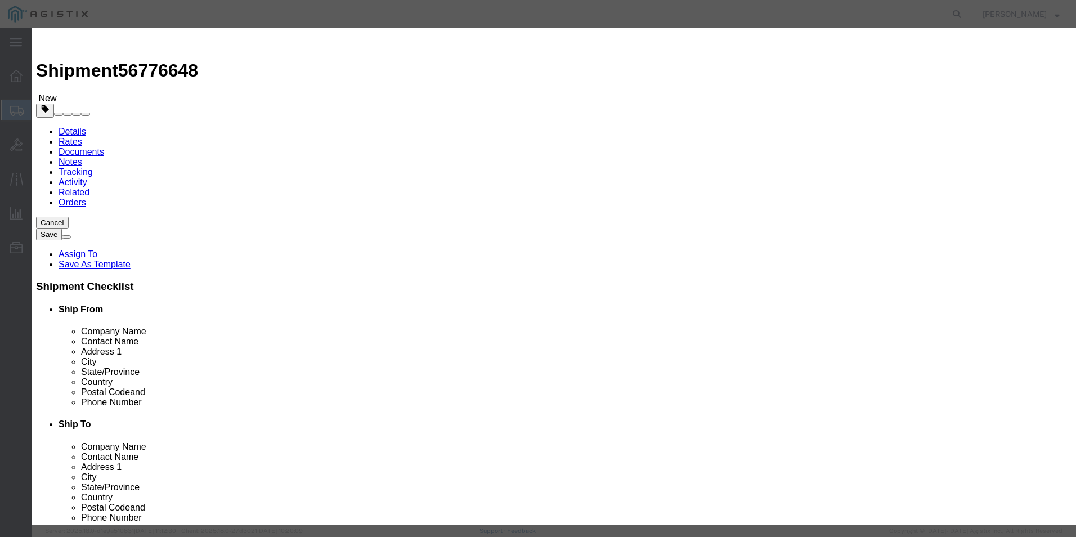
type textarea "Asset Tag:146434"
click input "text"
paste input "FJC292017JZ"
type input "FJC292017JZ"
click button "Save & Close"
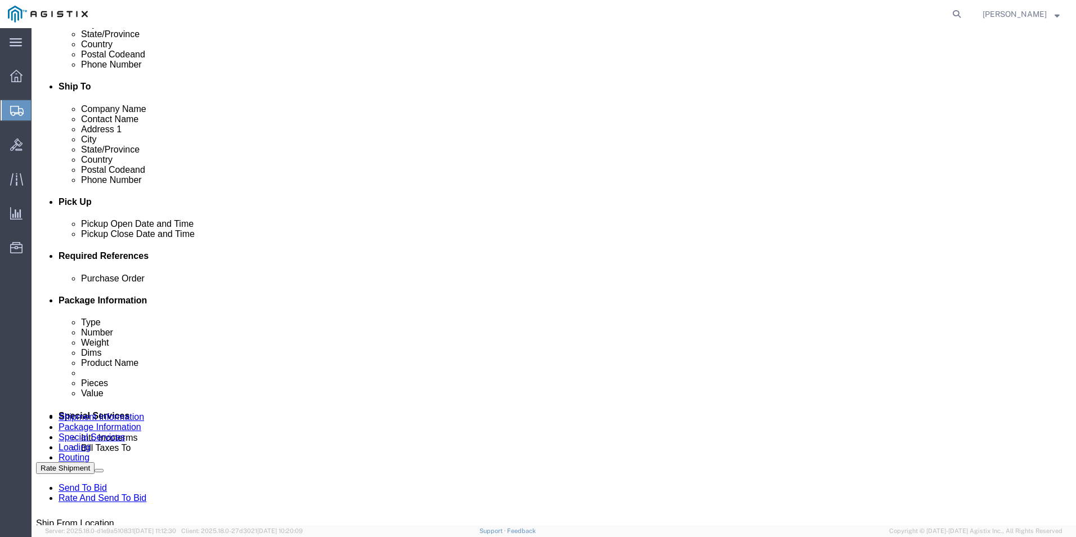
scroll to position [56, 0]
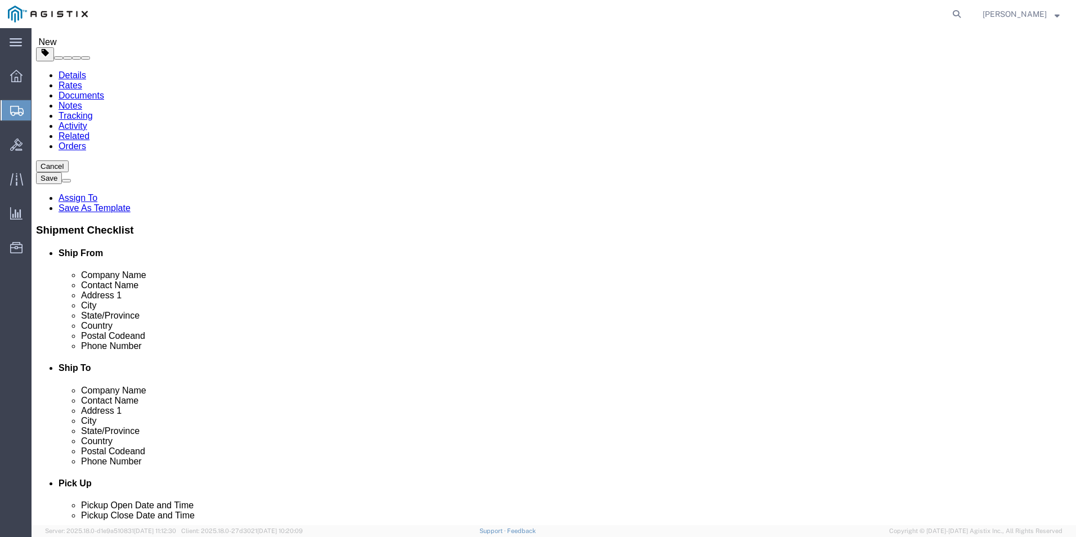
click dd "413.86 USD"
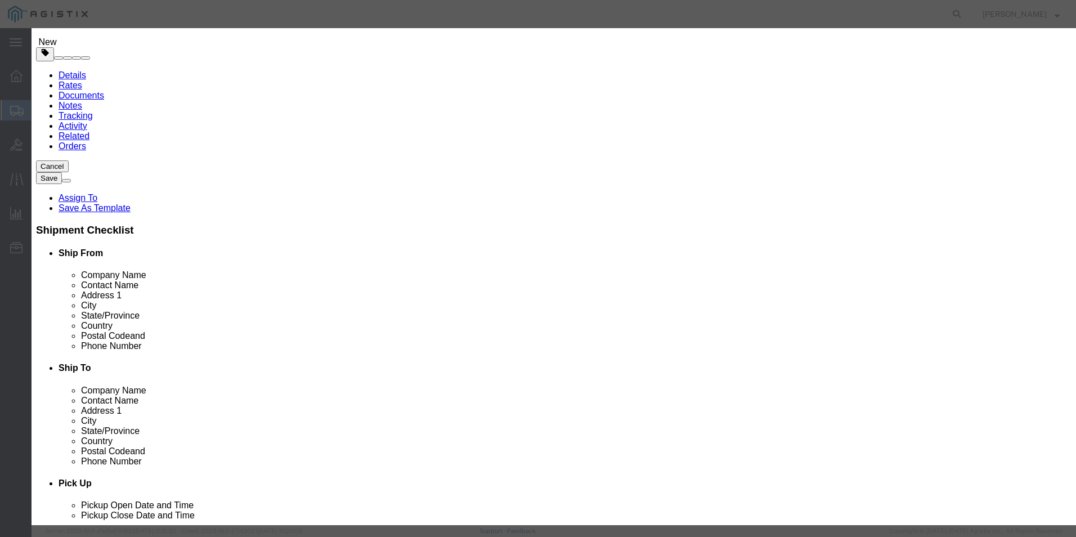
click textarea "Asset Tag:"
paste textarea "146435"
type textarea "Asset Tag:146435"
click input "text"
paste input "FJC292017K6"
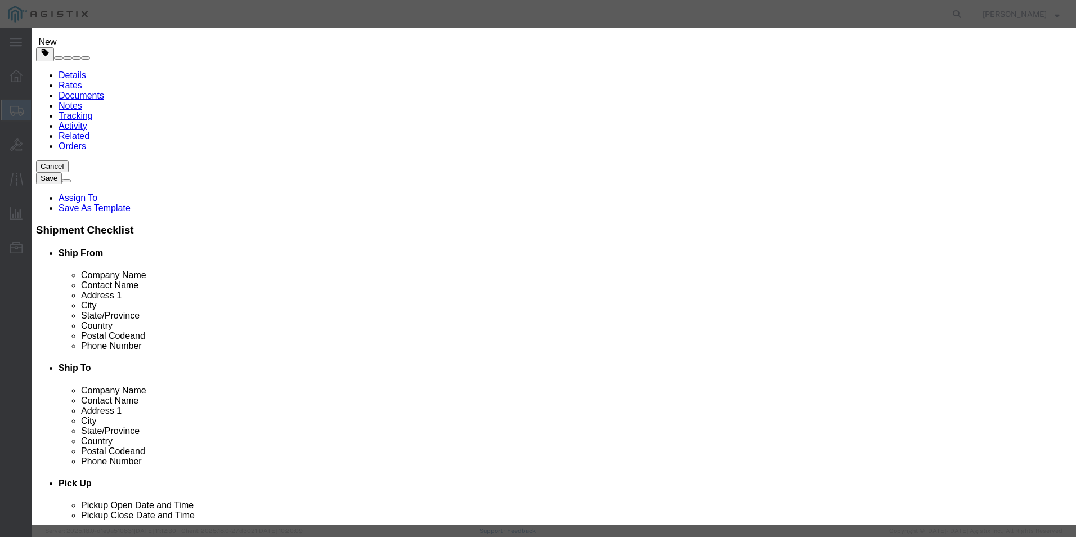
type input "FJC292017K6"
click button
click input "text"
paste input "FJC292017JJ"
type input "FJC292017JJ"
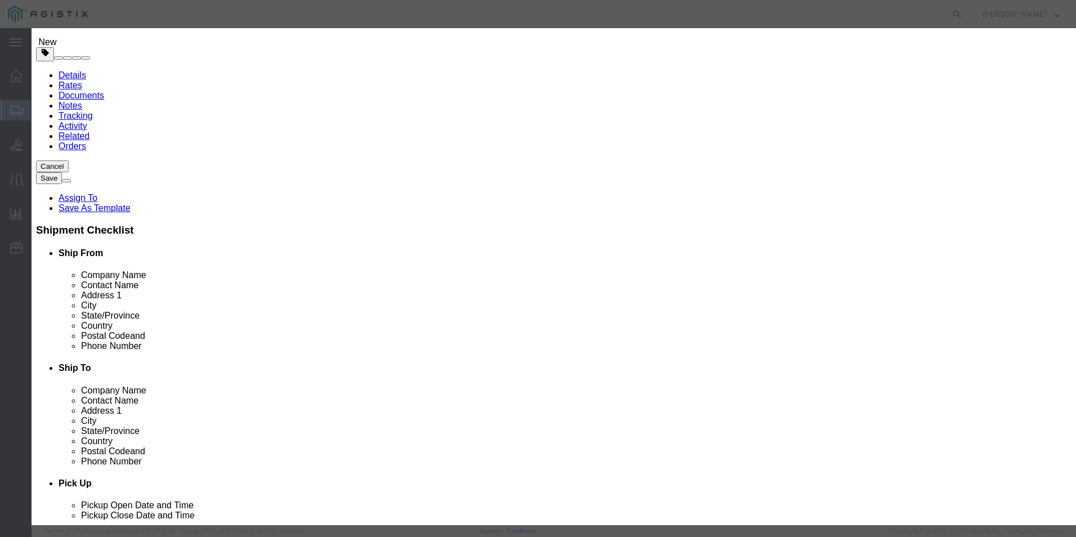
drag, startPoint x: 435, startPoint y: 254, endPoint x: 432, endPoint y: 262, distance: 8.6
click div "Product Name Cisco 8851 Phone Pieces 1.00 Select Bag Barrels 100Board Feet Bott…"
click textarea "Asset Tag:"
paste textarea "146436"
type textarea "Asset Tag:146436"
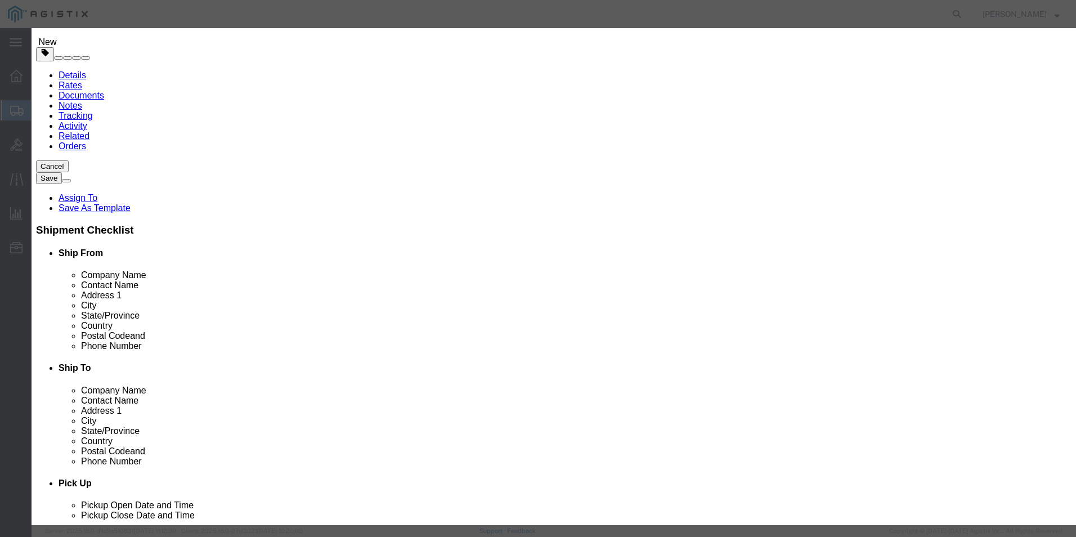
click icon
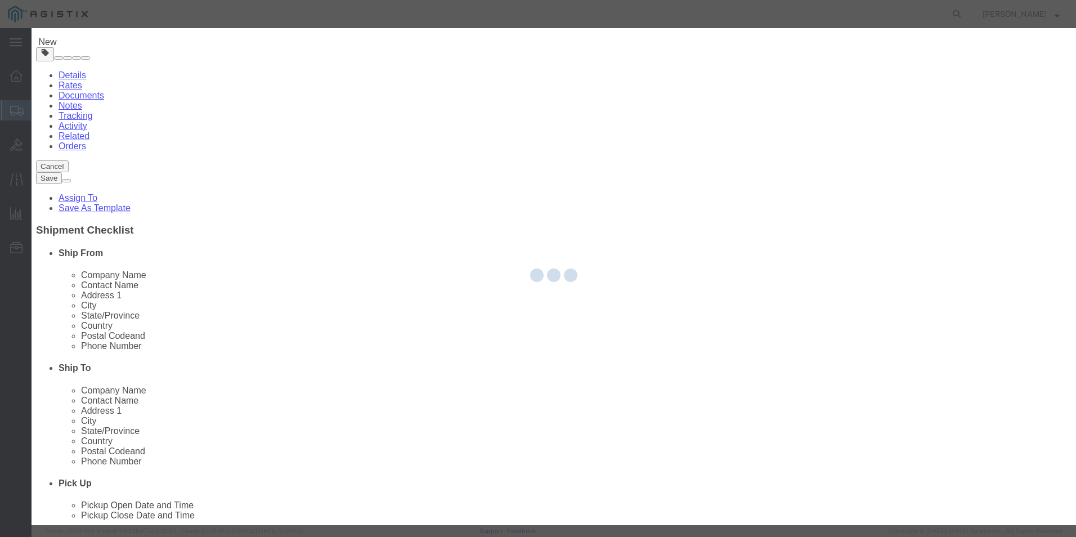
click at [468, 303] on div at bounding box center [554, 276] width 1044 height 497
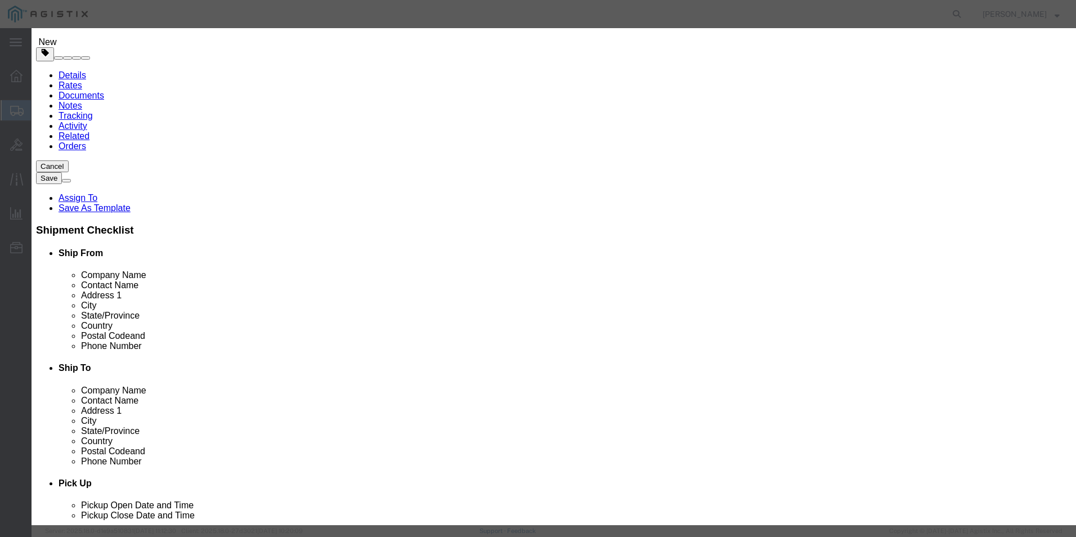
click textarea "Asset Tag:"
paste textarea "146437"
type textarea "Asset Tag:146437"
click input "text"
paste input "FJC292017HT"
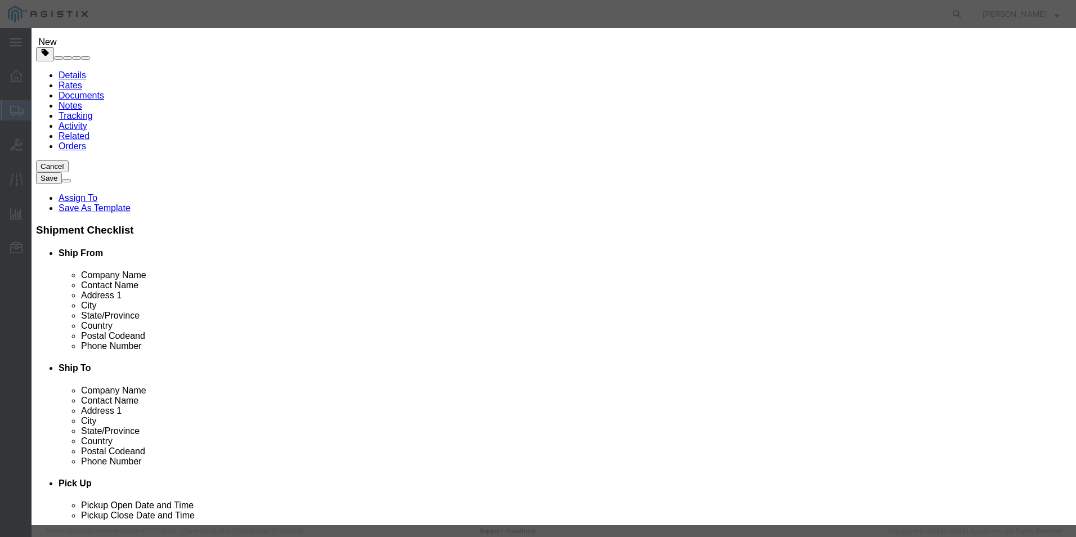
type input "FJC292017HT"
click button
click input "text"
paste input "FJC292017HE"
type input "FJC292017HE"
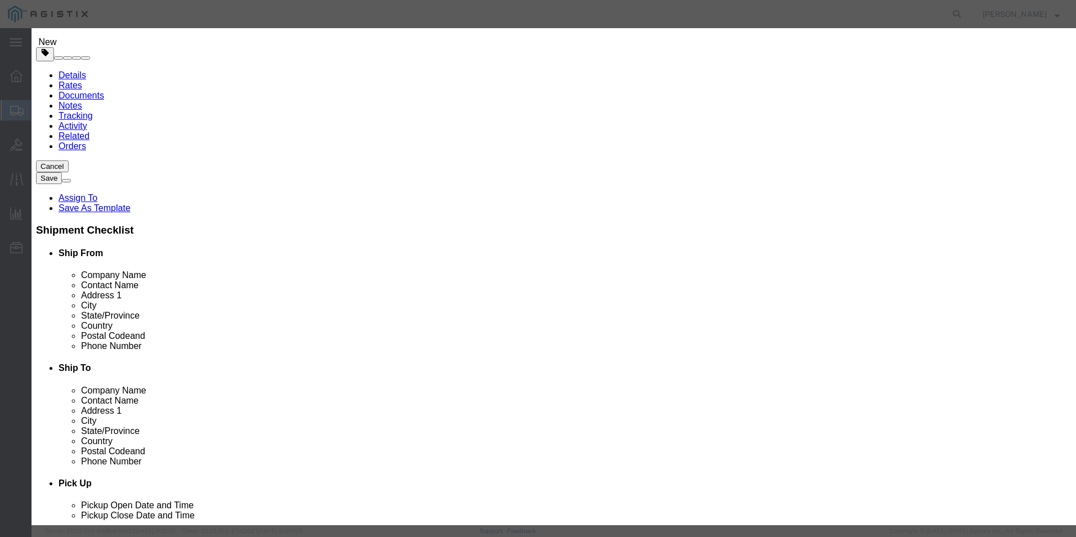
click textarea "Asset Tag:"
paste textarea "146438"
type textarea "Asset Tag:146438"
click button
click textarea "Asset Tag:"
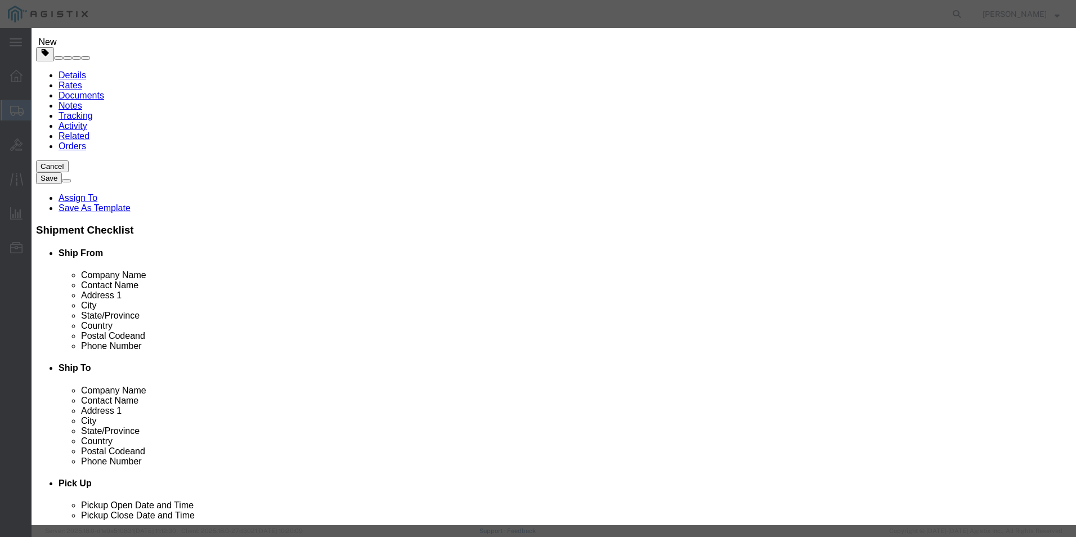
paste textarea "146439"
type textarea "Asset Tag:146439"
click input "text"
paste input "FJC292017L1"
type input "FJC292017L1"
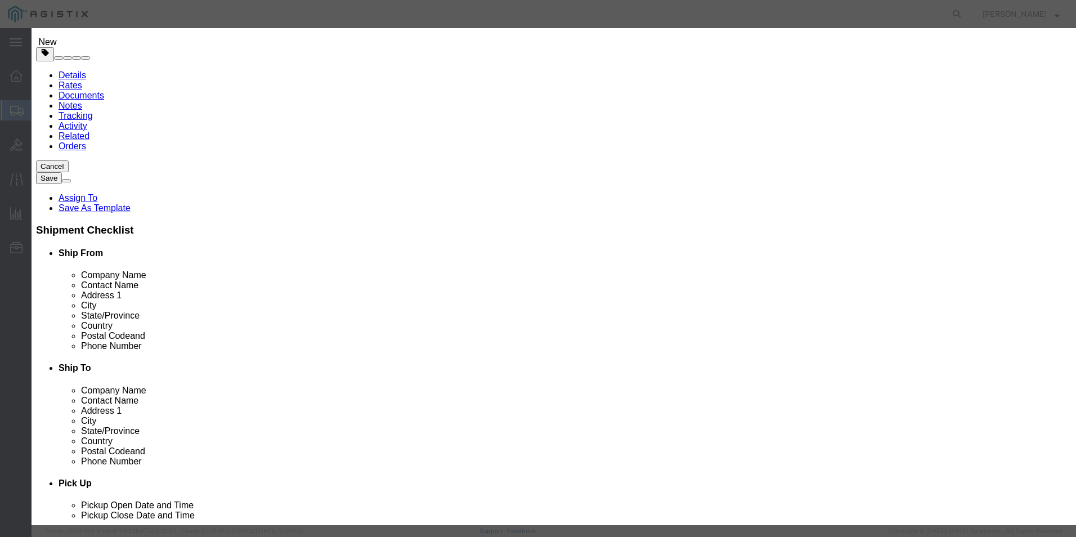
click icon
click input "text"
paste input "FJC292017KG"
type input "FJC292017KG"
click textarea "Asset Tag:"
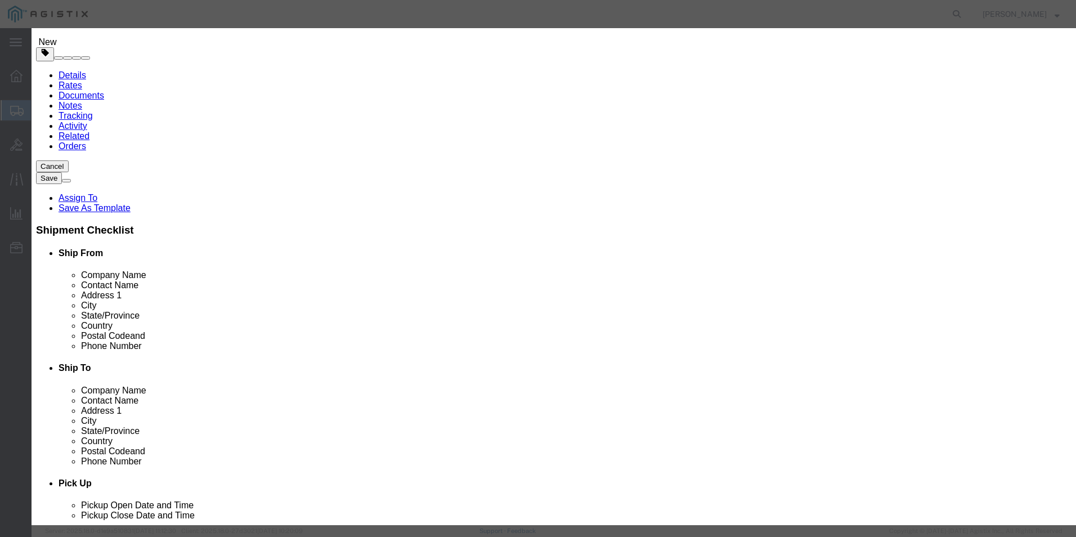
paste textarea "146440"
type textarea "Asset Tag:146440"
click button
click textarea "Asset Tag:"
paste textarea "146441"
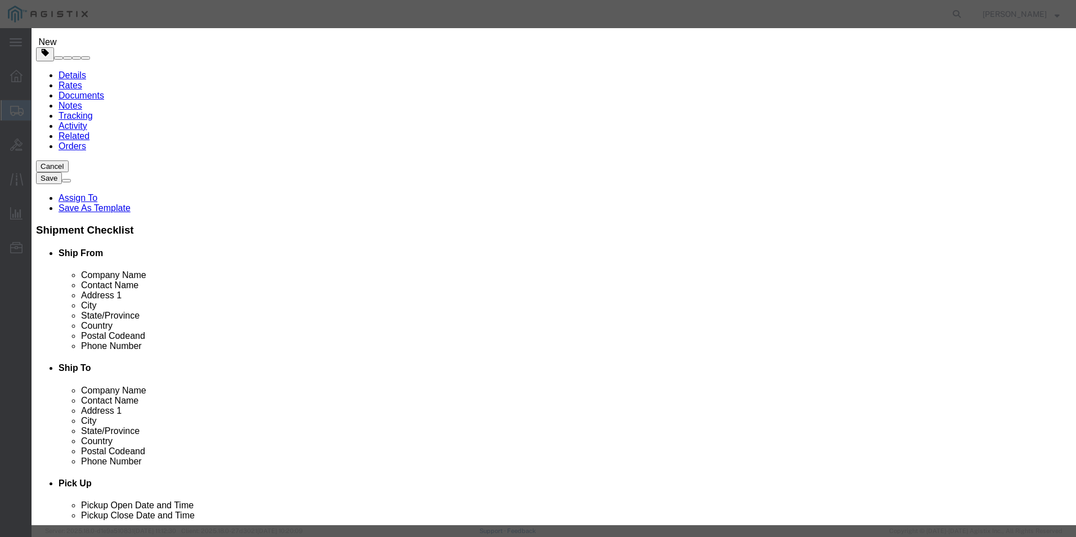
type textarea "Asset Tag:146441"
click input "text"
paste input "FJC292017KY"
type input "FJC292017KY"
click button "Save & Close"
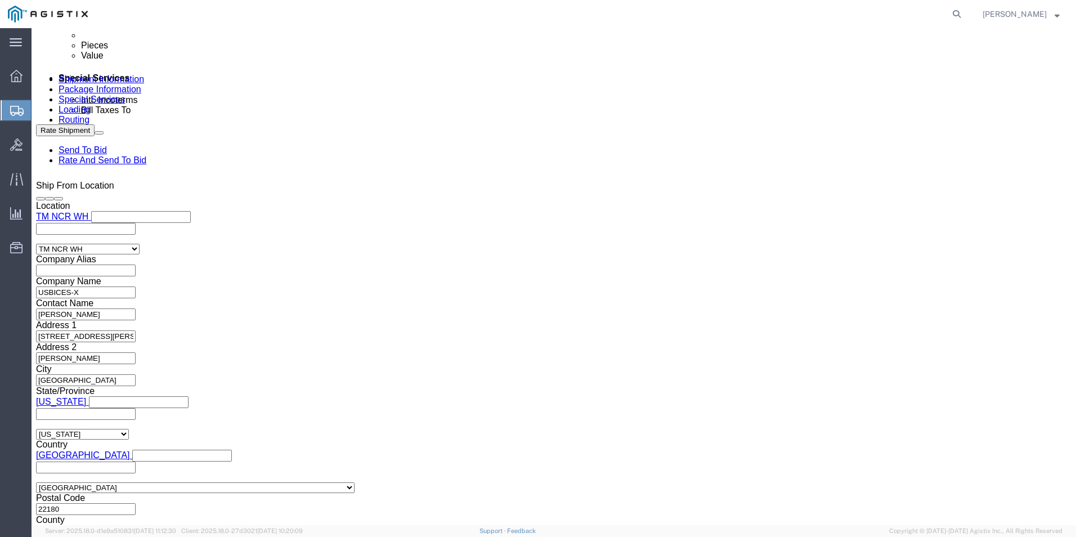
scroll to position [731, 0]
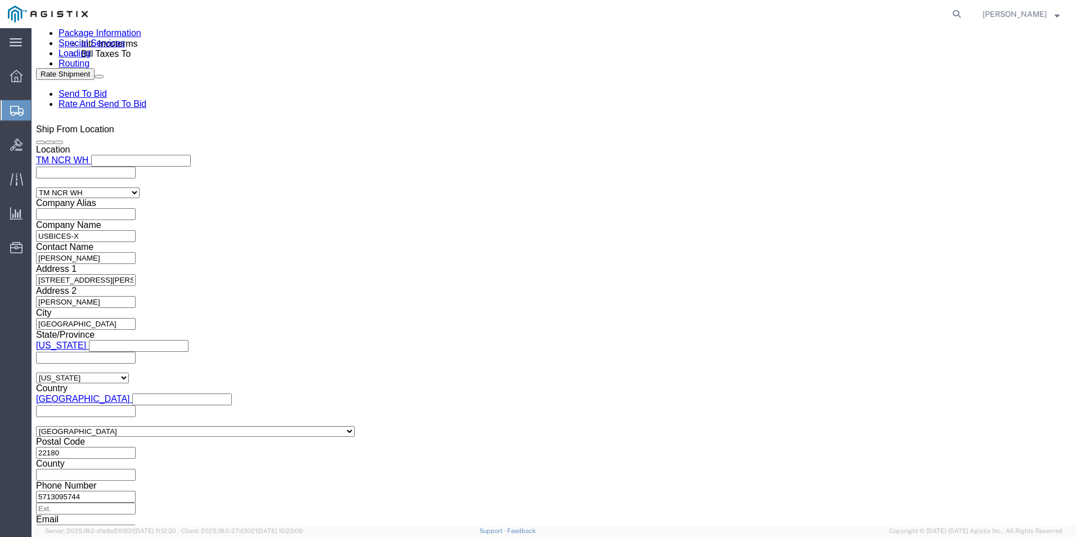
click div "Pieces: 1.00 Each Total value: 413.86 USD"
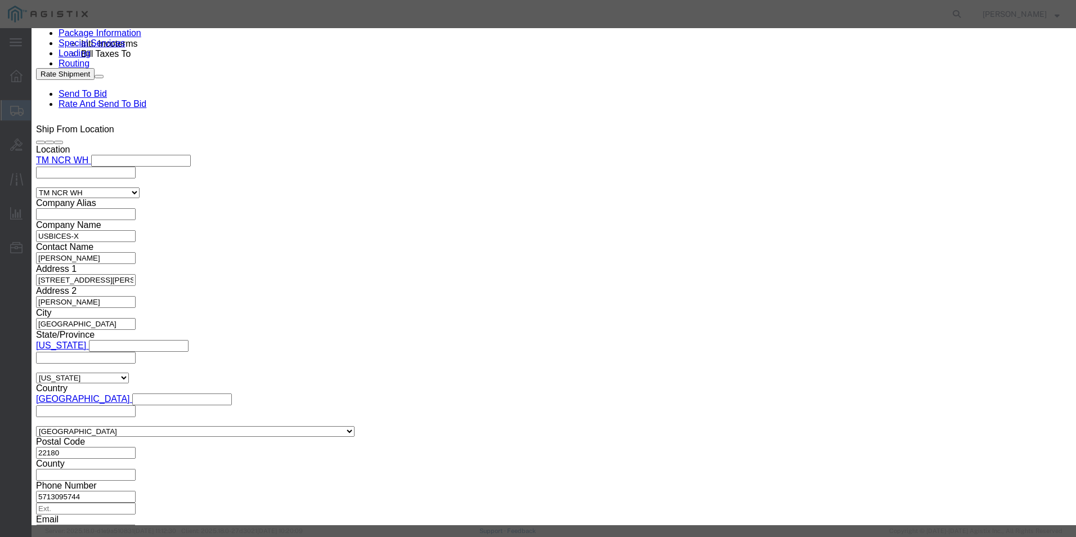
click textarea "Asset Tag:"
paste textarea "146442"
type textarea "Asset Tag:146442"
click input "text"
paste input "FJC292017JP"
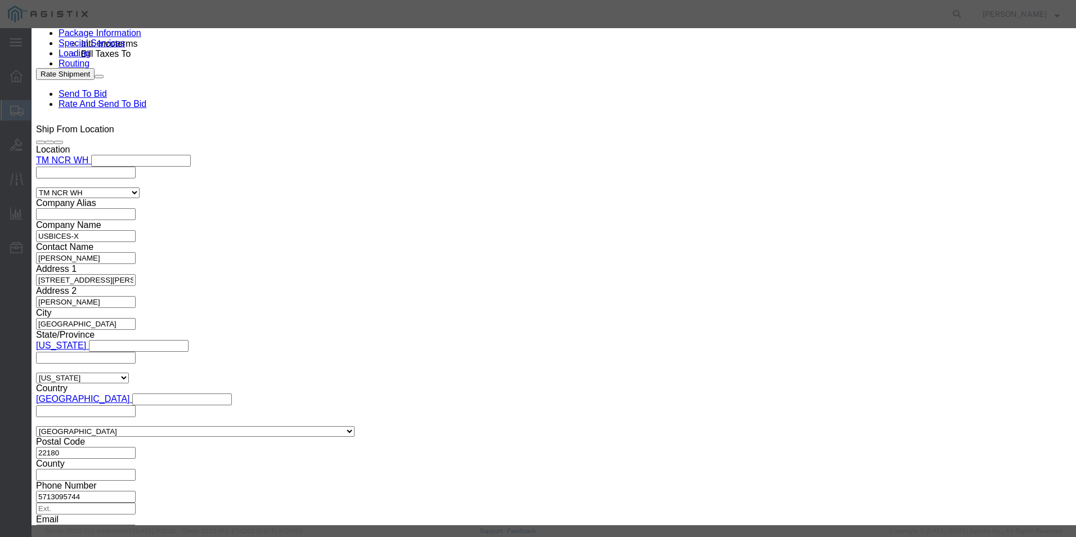
type input "FJC292017JP"
click button
click input "text"
paste input "FJC292017HB"
type input "FJC292017HB"
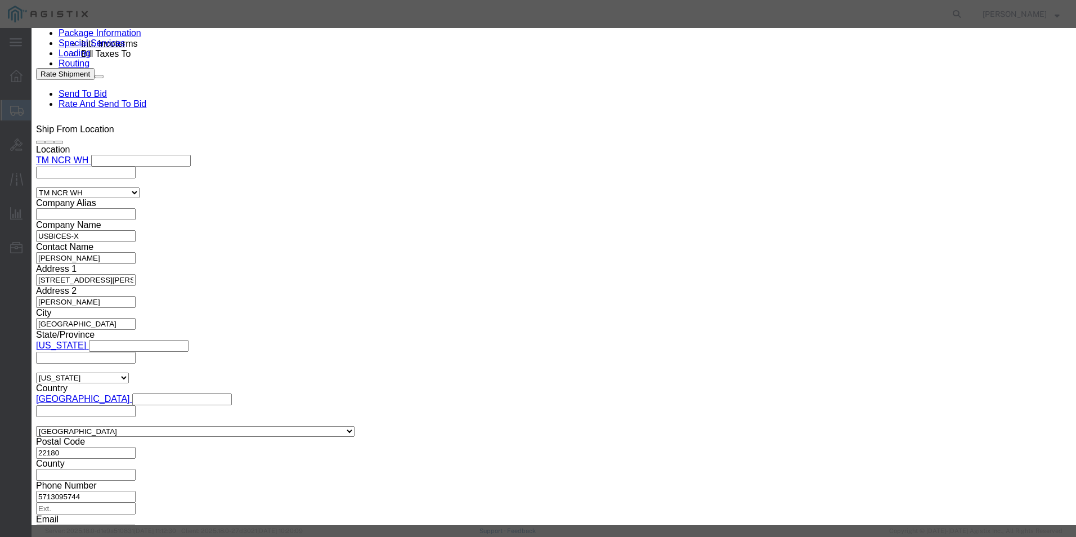
click textarea "Asset Tag:"
paste textarea "146443"
type textarea "Asset Tag:146443"
click button
click icon
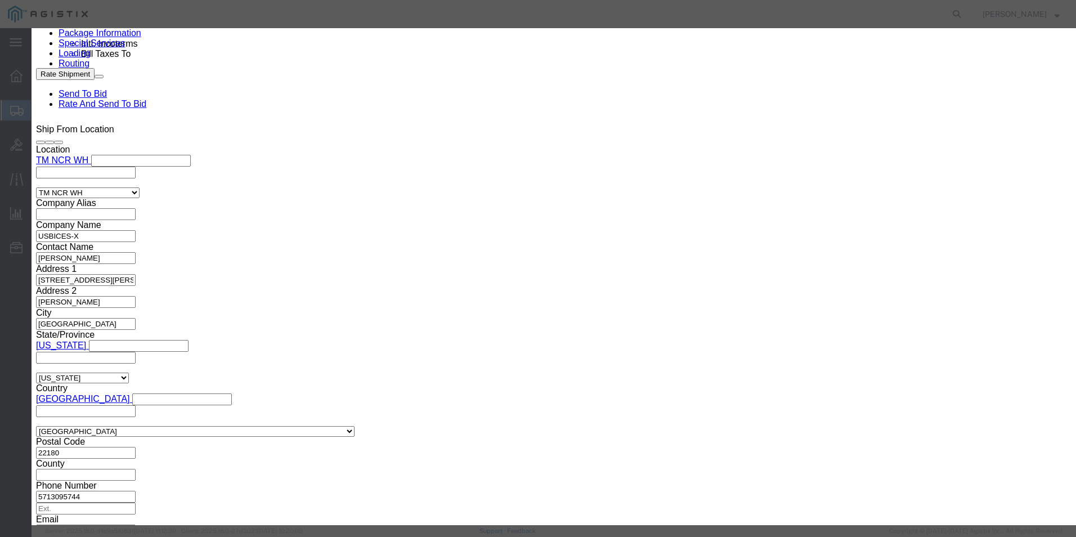
click button
click textarea "Asset Tag:"
paste textarea "146444"
type textarea "Asset Tag:146444"
click input "text"
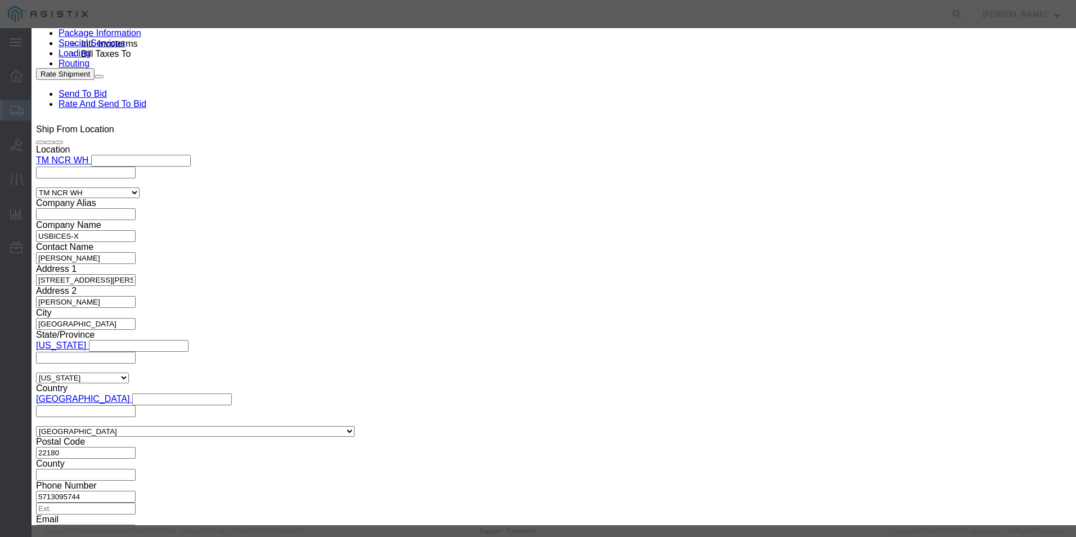
paste input "FJC292017JC"
type input "FJC292017JC"
click button
click input "text"
paste input "FJC292017JM"
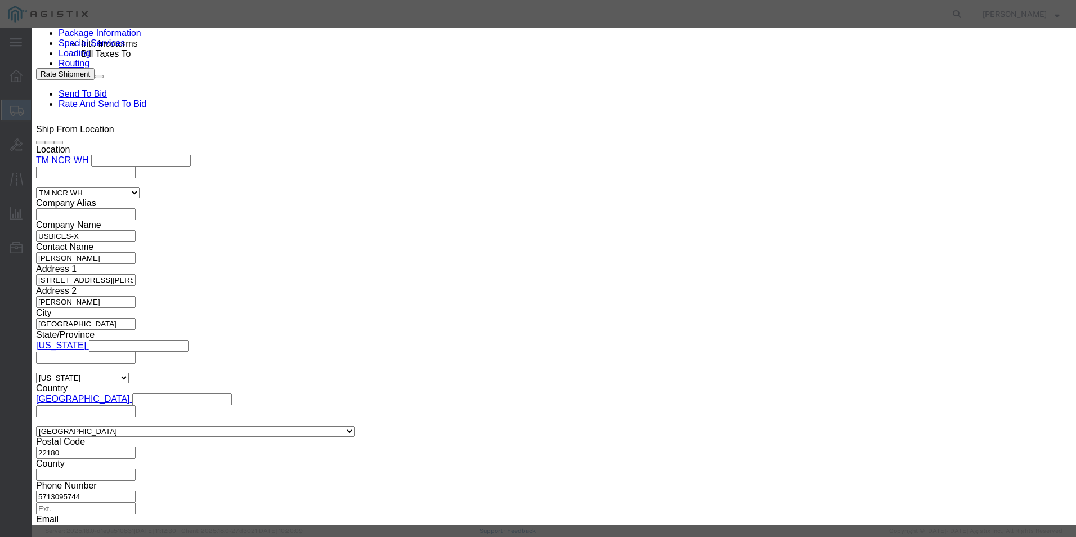
type input "FJC292017JM"
click textarea "Asset Tag:"
paste textarea "146445"
type textarea "Asset Tag:146445"
click icon
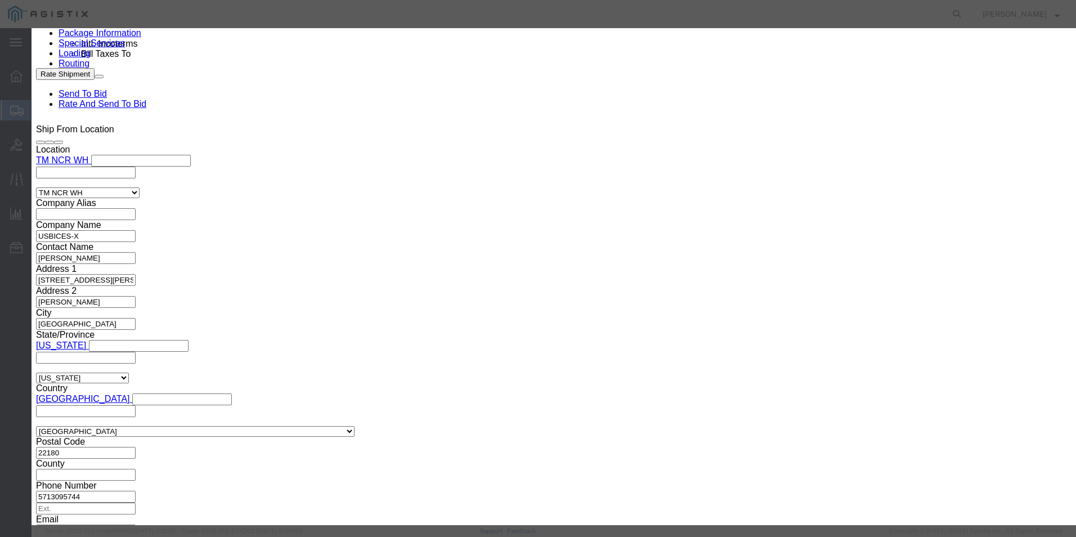
click textarea "Asset Tag:"
paste textarea "146446"
type textarea "Asset Tag:146446"
click input "text"
paste input "FJC292017HJ"
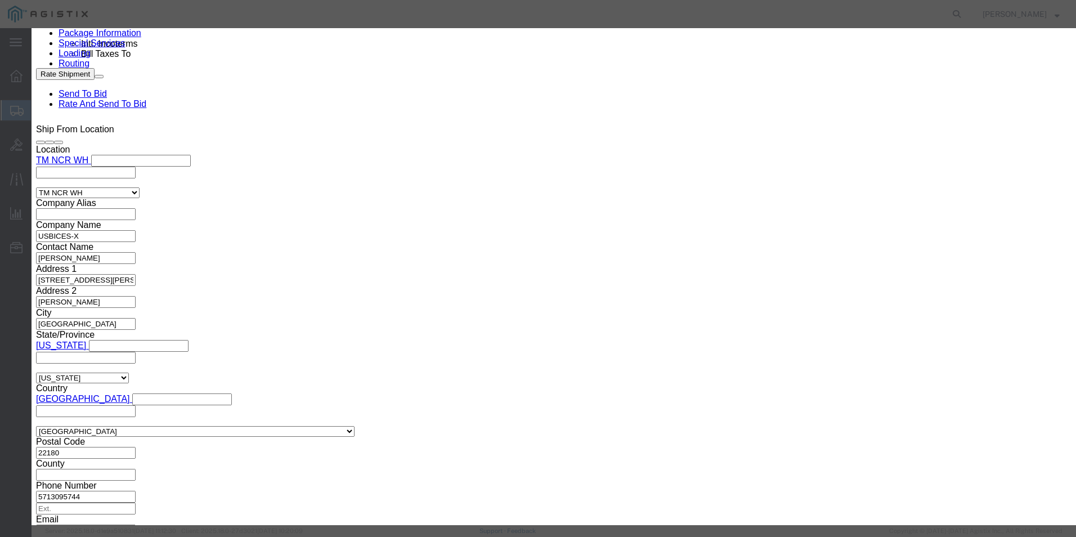
type input "FJC292017HJ"
click button
click div "Description Cisco 8851 IP Phone Commodity Category Select Country Of Origin Sel…"
click input "text"
paste input "FJC292017GT"
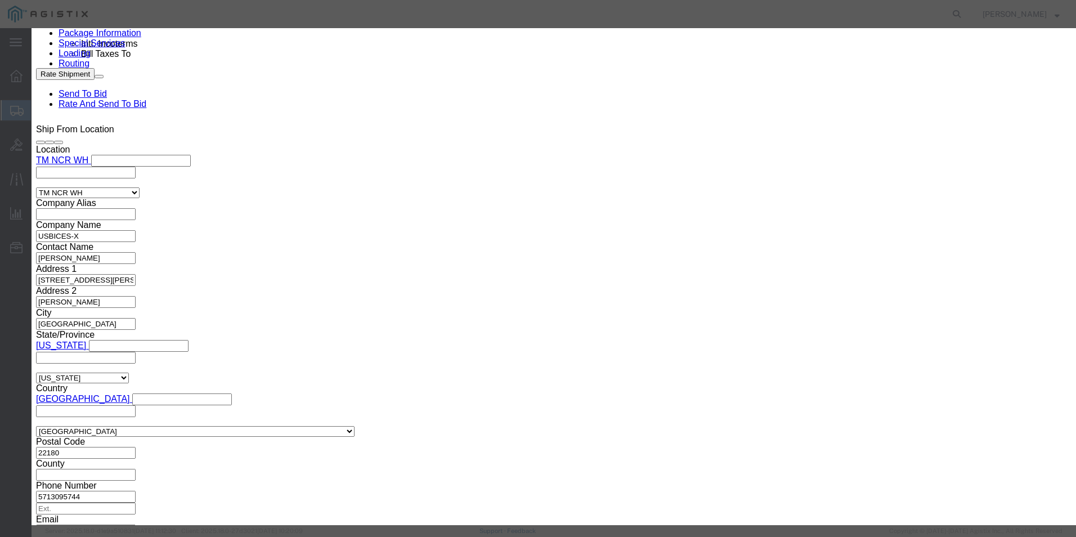
type input "FJC292017GT"
click textarea "Asset Tag:"
paste textarea "146447"
type textarea "Asset Tag:146447"
click icon
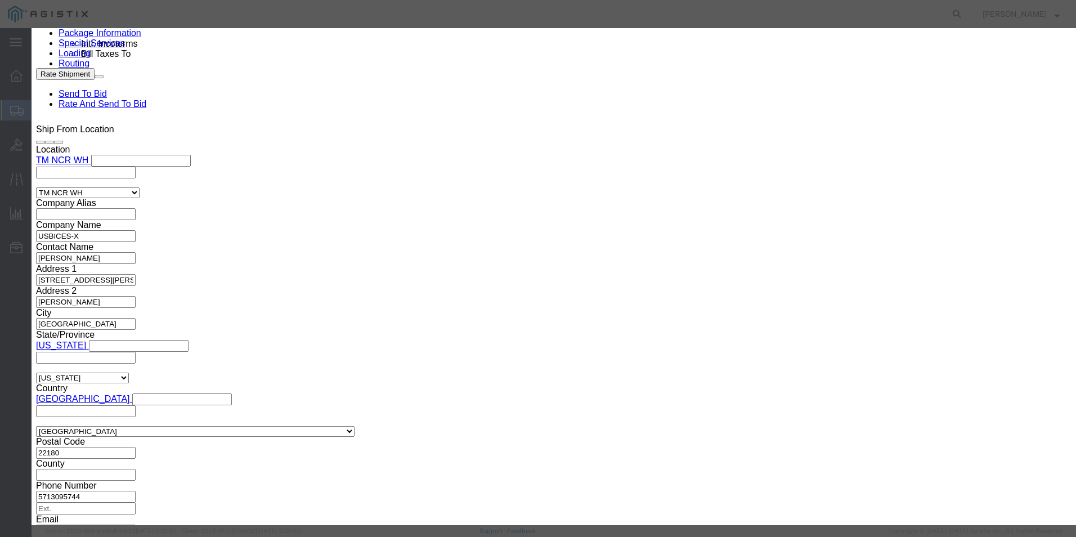
click icon "button"
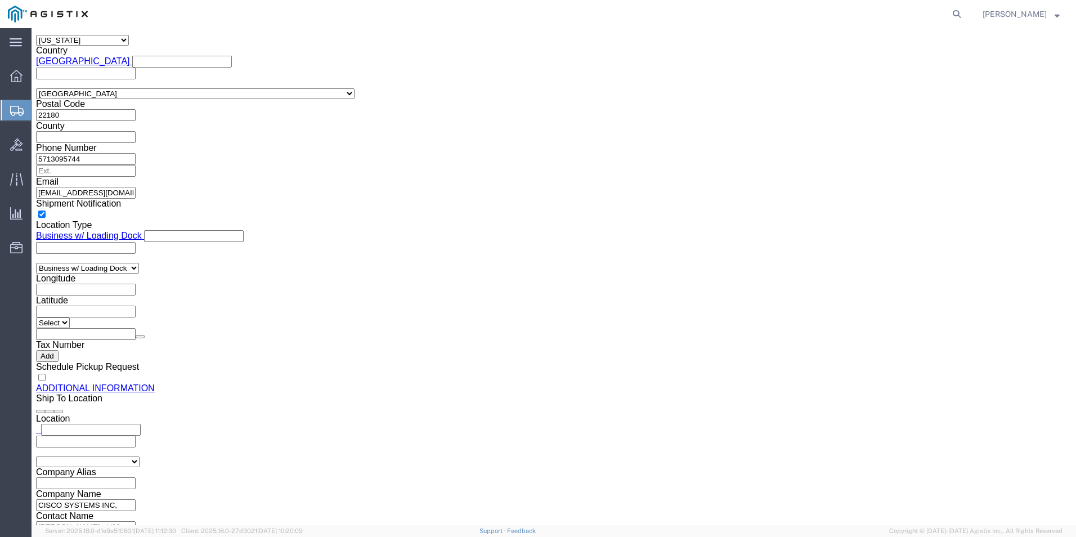
scroll to position [1233, 0]
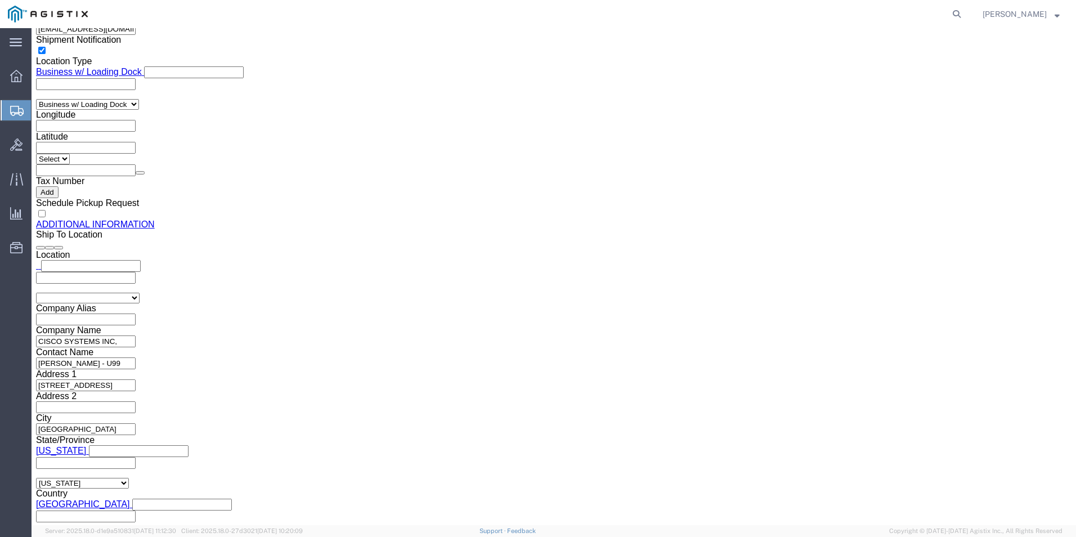
click div "Pieces: 1.00 Each Total value: 413.86 USD"
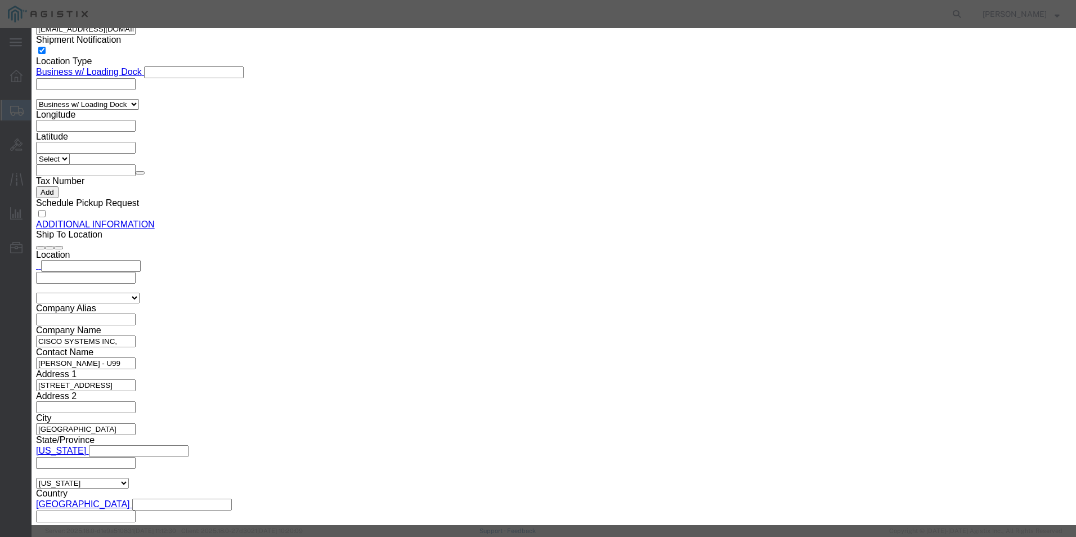
click h3 "Edit content"
click icon "button"
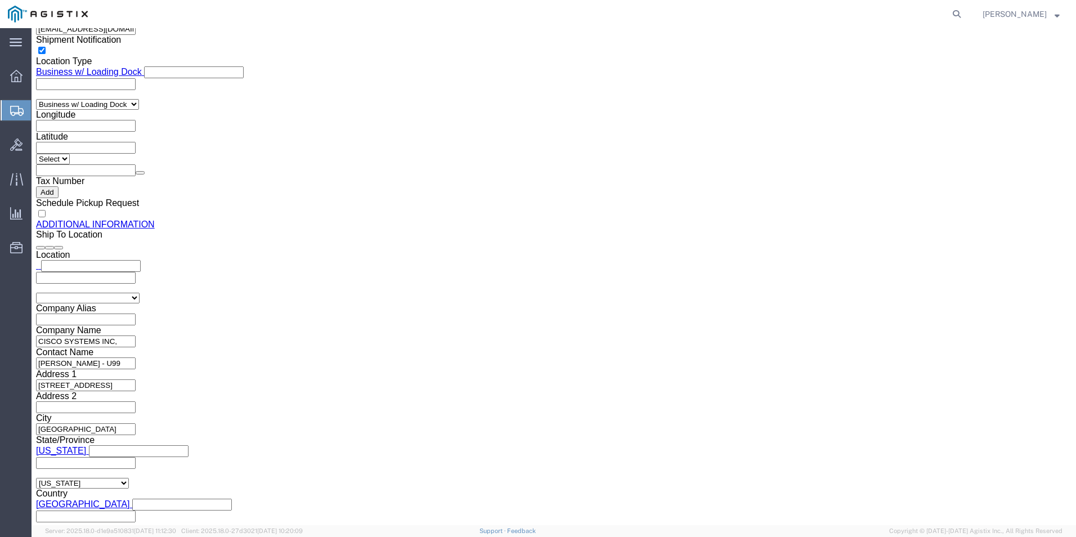
click link "Delete this content"
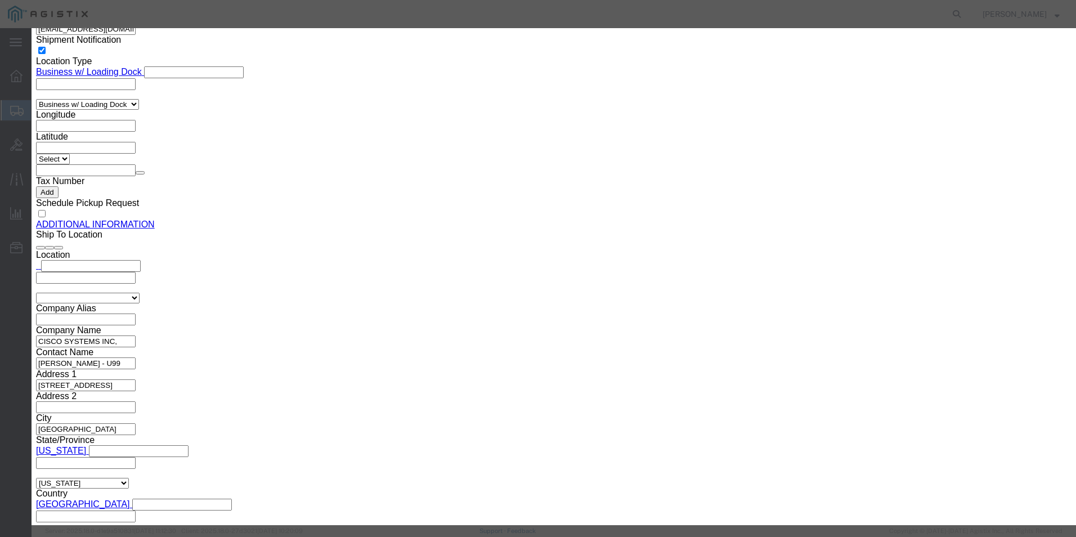
click button "Yes"
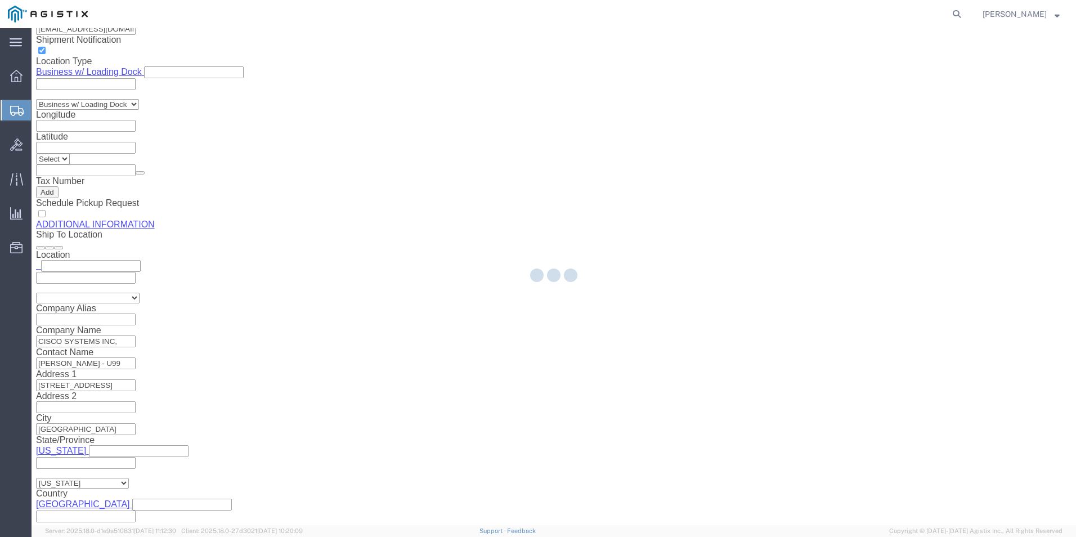
scroll to position [408, 0]
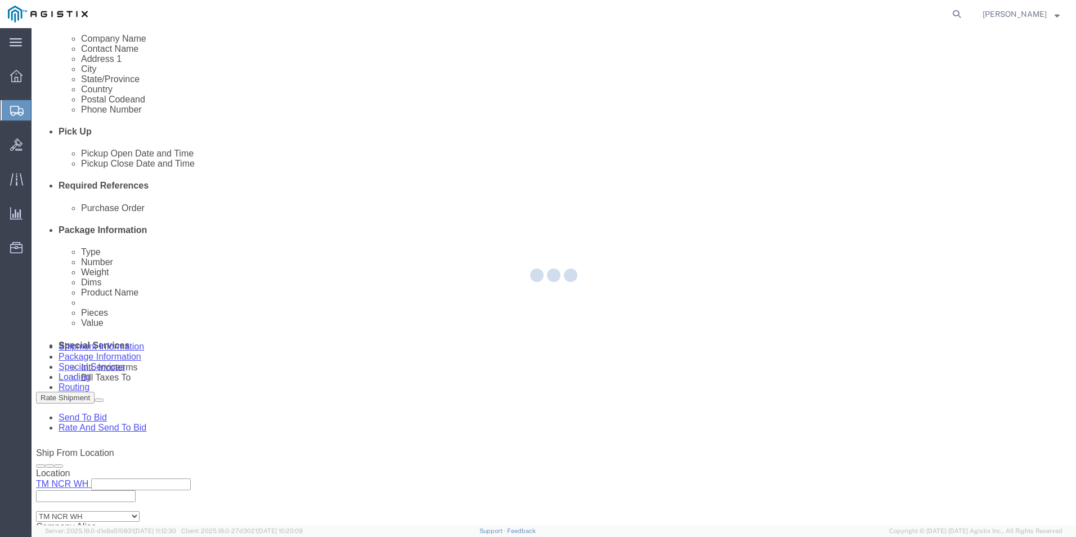
select select "CBOX"
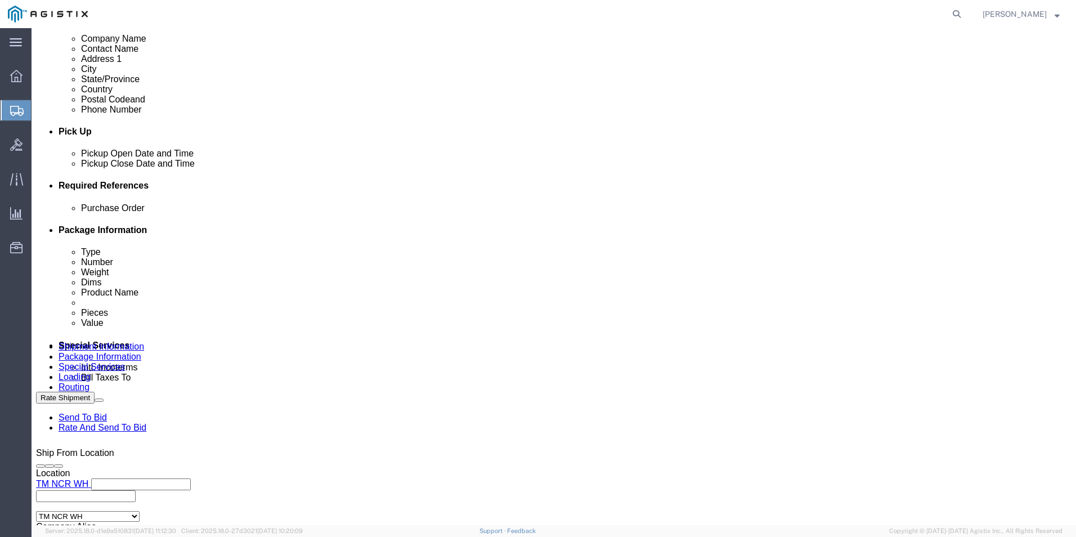
drag, startPoint x: 32, startPoint y: 13, endPoint x: 158, endPoint y: 17, distance: 125.6
click div "Shipment 56776648 New"
copy h1 "Shipment 56776648"
